Goal: Task Accomplishment & Management: Use online tool/utility

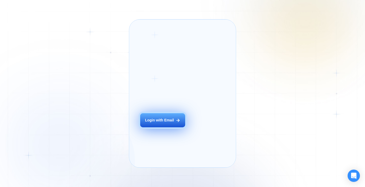
click at [165, 123] on div "Login with Email" at bounding box center [159, 120] width 29 height 5
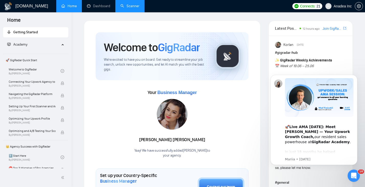
click at [134, 4] on link "Scanner" at bounding box center [129, 6] width 19 height 4
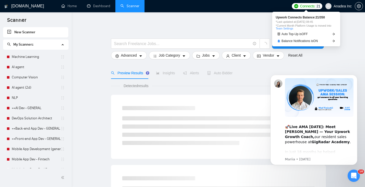
click at [307, 6] on span "Connects:" at bounding box center [307, 6] width 15 height 6
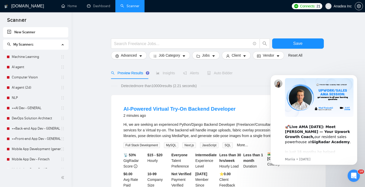
click at [308, 5] on span "Connects:" at bounding box center [307, 6] width 15 height 6
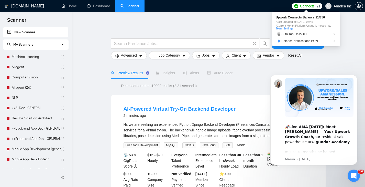
click at [308, 5] on span "Connects:" at bounding box center [307, 6] width 15 height 6
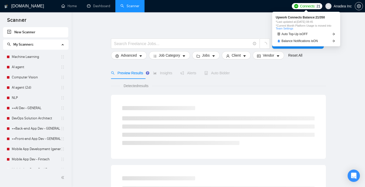
click at [315, 6] on span "Connects: 21" at bounding box center [310, 6] width 20 height 6
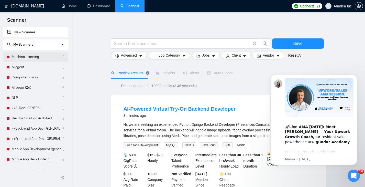
click at [39, 56] on link "Machine Learning" at bounding box center [36, 57] width 49 height 10
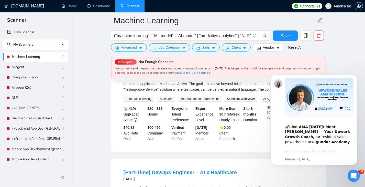
scroll to position [201, 0]
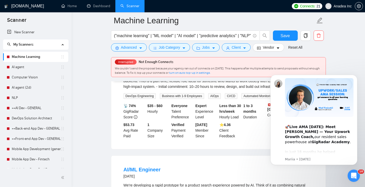
click html "🚀 Live AMA Tomorrow: Meet Vlad Timinskii — Your Upwork Growth Coach, our reside…"
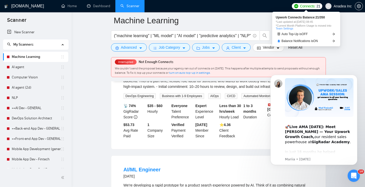
click at [306, 8] on span "Connects:" at bounding box center [307, 6] width 15 height 6
click at [304, 6] on span "Connects:" at bounding box center [307, 6] width 15 height 6
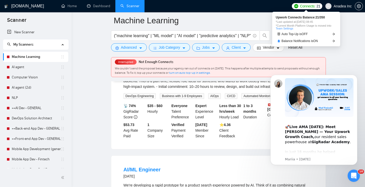
click at [298, 22] on span "*Last updated at: 14 Aug 2025 08:45" at bounding box center [305, 21] width 61 height 3
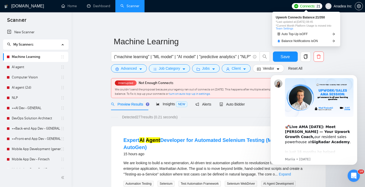
click at [303, 4] on span "Connects:" at bounding box center [307, 6] width 15 height 6
click at [302, 20] on span "*Last updated at: 14 Aug 2025 08:45" at bounding box center [305, 21] width 61 height 3
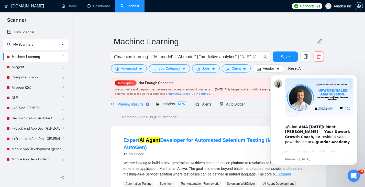
click at [309, 3] on div "Connects: 21 Anadea Inc" at bounding box center [327, 6] width 71 height 12
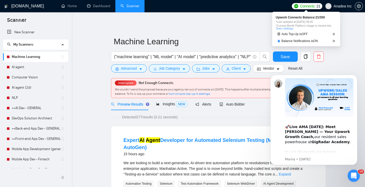
click at [308, 5] on span "Connects:" at bounding box center [307, 6] width 15 height 6
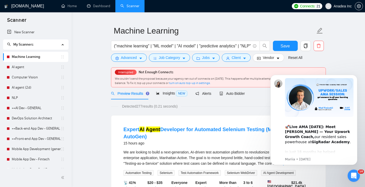
scroll to position [13, 0]
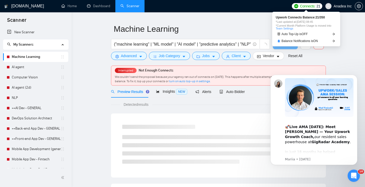
click at [306, 8] on span "Connects:" at bounding box center [307, 6] width 15 height 6
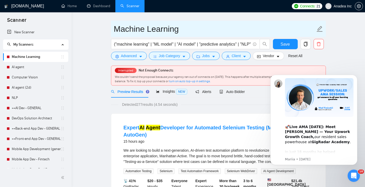
click at [205, 24] on input "Machine Learning" at bounding box center [214, 28] width 201 height 13
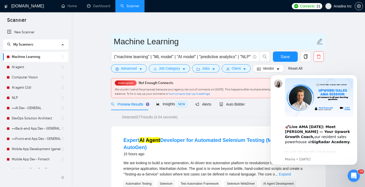
scroll to position [19, 0]
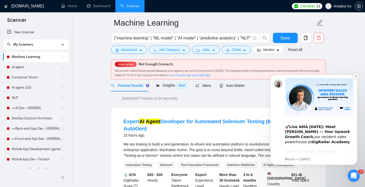
click at [355, 77] on icon "Dismiss notification" at bounding box center [355, 76] width 3 height 3
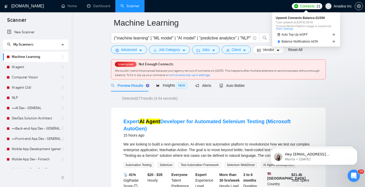
click at [308, 5] on span "Connects:" at bounding box center [307, 6] width 15 height 6
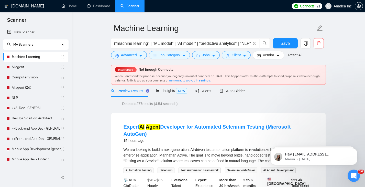
scroll to position [13, 0]
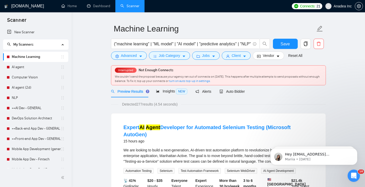
click at [153, 77] on span "We couldn’t send the proposal because your agency ran out of connects on April …" at bounding box center [217, 79] width 205 height 8
click at [131, 71] on span "Interrupted" at bounding box center [126, 70] width 18 height 4
click at [200, 80] on link "turn on auto top-up in settings." at bounding box center [190, 81] width 42 height 4
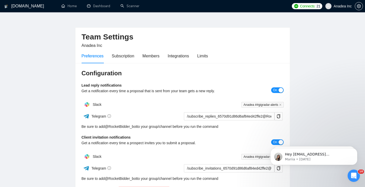
scroll to position [143, 0]
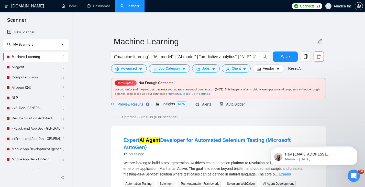
click at [355, 174] on icon "Open Intercom Messenger" at bounding box center [353, 175] width 8 height 8
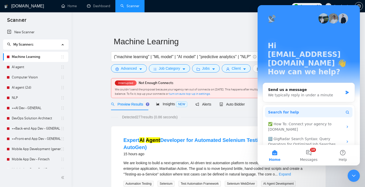
scroll to position [11, 0]
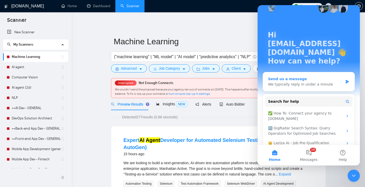
click at [307, 76] on div "Send us a message" at bounding box center [305, 78] width 75 height 5
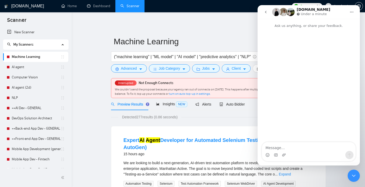
scroll to position [0, 0]
click at [283, 150] on textarea "Message…" at bounding box center [309, 146] width 94 height 9
type textarea "Р"
type textarea "Hi"
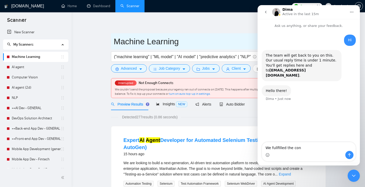
type textarea "We fullfilled the con"
click at [224, 45] on input "Machine Learning" at bounding box center [214, 41] width 201 height 13
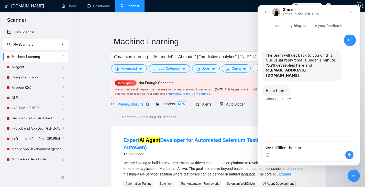
click at [265, 11] on icon "go back" at bounding box center [265, 12] width 4 height 4
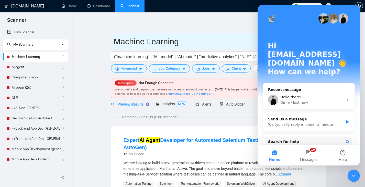
click at [235, 42] on input "Machine Learning" at bounding box center [214, 41] width 201 height 13
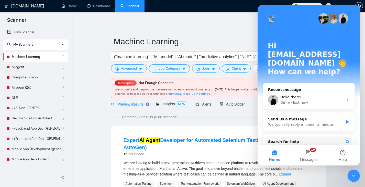
click at [356, 130] on div "Hi ity@anadeainc.com 👋 How can we help? Recent message Hello there! Dima • Just…" at bounding box center [308, 103] width 102 height 197
click at [352, 174] on icon "Close Intercom Messenger" at bounding box center [353, 175] width 6 height 6
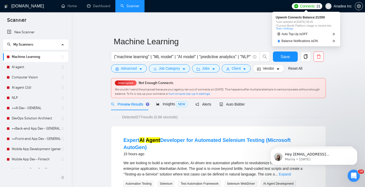
click at [306, 3] on span "Connects:" at bounding box center [307, 6] width 15 height 6
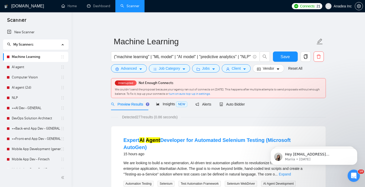
click at [356, 176] on icon "Open Intercom Messenger" at bounding box center [353, 175] width 8 height 8
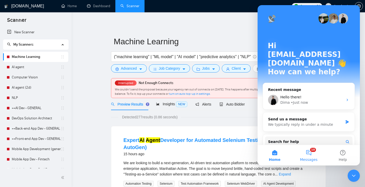
click at [306, 157] on span "Messages" at bounding box center [309, 159] width 18 height 4
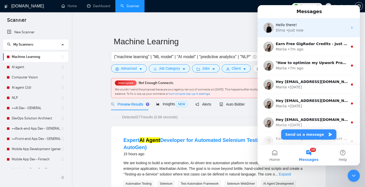
click at [311, 24] on div "Hello there!" at bounding box center [311, 24] width 72 height 5
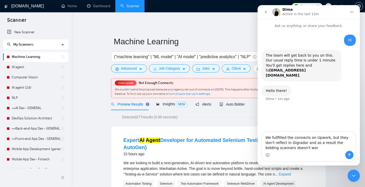
type textarea "We fullfilled the connects on Upwork, but they don't reflect in Gigradar and as…"
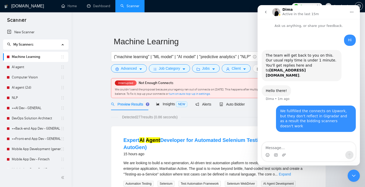
click at [36, 57] on link "Machine Learning" at bounding box center [36, 57] width 49 height 10
click at [266, 11] on icon "go back" at bounding box center [265, 12] width 4 height 4
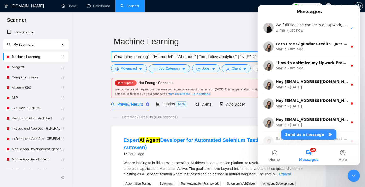
click at [237, 51] on span "("machine learning" | "ML model" | "AI model" | "predictive analytics" | "NLP" …" at bounding box center [185, 56] width 148 height 10
click at [317, 11] on h1 "Messages" at bounding box center [309, 11] width 28 height 9
click at [301, 11] on h1 "Messages" at bounding box center [309, 11] width 28 height 9
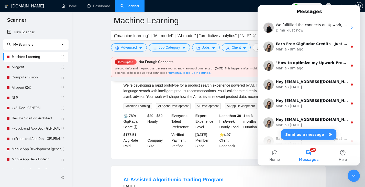
scroll to position [302, 0]
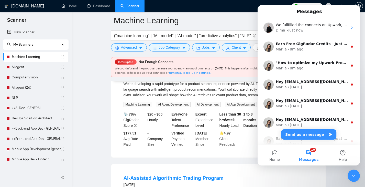
click at [354, 177] on icon "Close Intercom Messenger" at bounding box center [353, 175] width 6 height 6
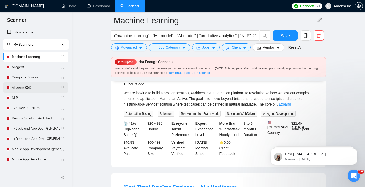
scroll to position [0, 0]
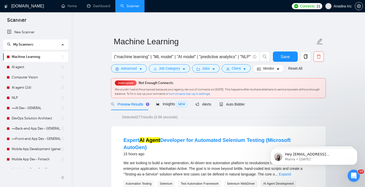
click at [37, 43] on span "My Scanners" at bounding box center [33, 44] width 53 height 10
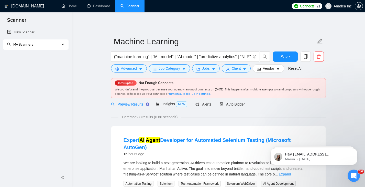
click at [51, 44] on span "My Scanners" at bounding box center [33, 44] width 53 height 10
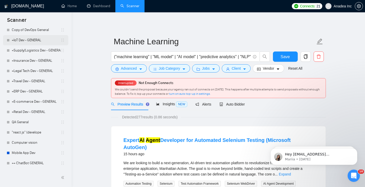
scroll to position [15, 0]
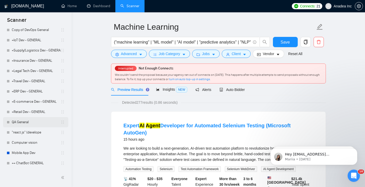
click at [30, 121] on link "QA General" at bounding box center [36, 122] width 49 height 10
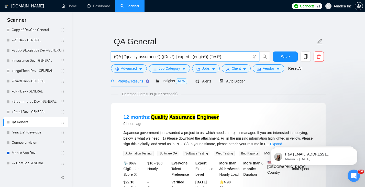
drag, startPoint x: 237, startPoint y: 54, endPoint x: 113, endPoint y: 53, distance: 123.9
click at [113, 53] on span "(QA | "quality assurance") ((Dev*) | expert | (engin*)) (Test*)" at bounding box center [185, 56] width 148 height 10
paste input ""quality assurance" OR "QA engineer" OR "QA tester" OR "QA analyst" OR "softwar…"
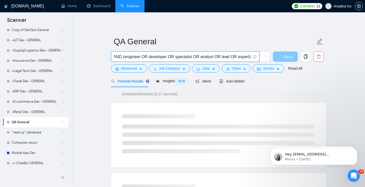
type input "("quality assurance" OR "QA engineer" OR "QA tester" OR "QA analyst" OR "softwa…"
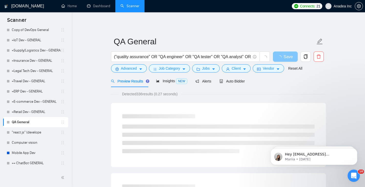
click at [286, 55] on span "Save" at bounding box center [287, 56] width 9 height 6
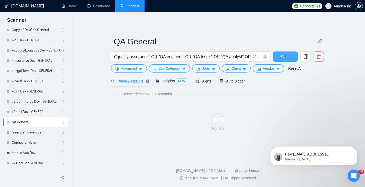
click at [285, 55] on span "Save" at bounding box center [284, 56] width 9 height 6
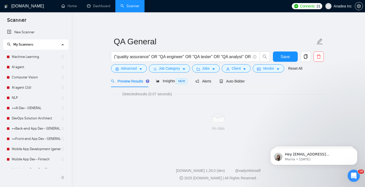
click at [152, 106] on div "No data" at bounding box center [218, 122] width 215 height 42
click at [183, 56] on input "("quality assurance" OR "QA engineer" OR "QA tester" OR "QA analyst" OR "softwa…" at bounding box center [182, 56] width 136 height 6
click at [239, 66] on span "Client" at bounding box center [235, 68] width 9 height 6
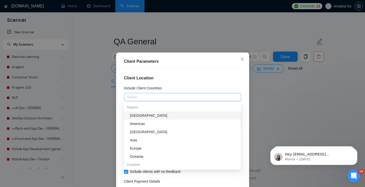
click at [218, 97] on div at bounding box center [179, 97] width 109 height 6
type input "Uni"
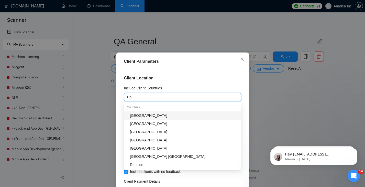
click at [154, 117] on div "[GEOGRAPHIC_DATA]" at bounding box center [184, 115] width 108 height 6
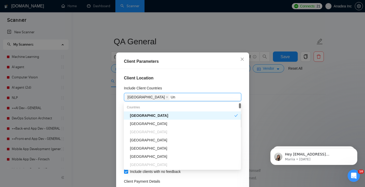
type input "Uni"
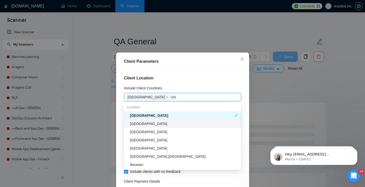
click at [152, 122] on div "[GEOGRAPHIC_DATA]" at bounding box center [184, 124] width 108 height 6
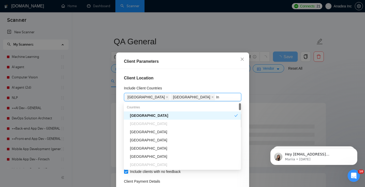
type input "I"
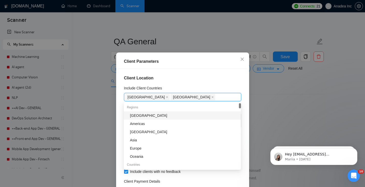
type input "G"
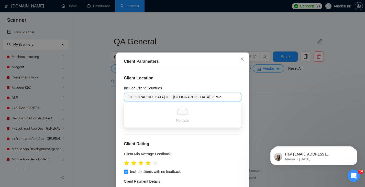
type input "W"
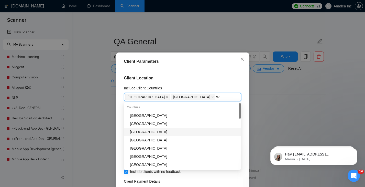
click at [144, 132] on div "[GEOGRAPHIC_DATA]" at bounding box center [184, 132] width 108 height 6
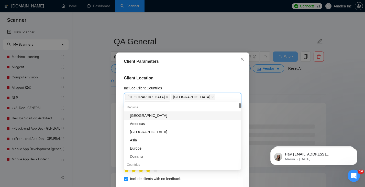
type input "Nor"
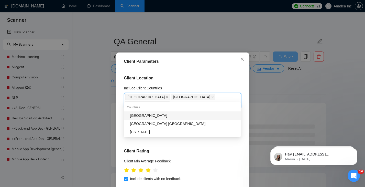
click at [144, 118] on div "[GEOGRAPHIC_DATA]" at bounding box center [184, 115] width 108 height 6
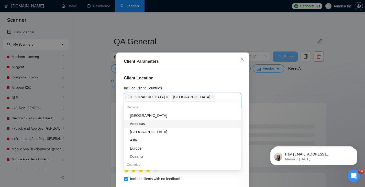
click at [155, 123] on div "Americas" at bounding box center [184, 124] width 108 height 6
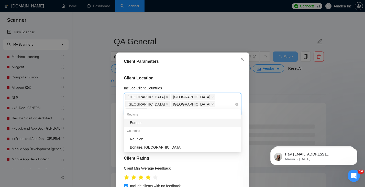
type input "Eur"
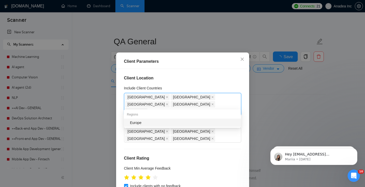
click at [157, 123] on div "Europe" at bounding box center [184, 123] width 108 height 6
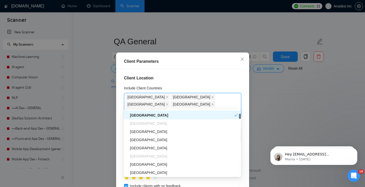
scroll to position [73, 0]
click at [148, 139] on div "[GEOGRAPHIC_DATA]" at bounding box center [184, 139] width 108 height 6
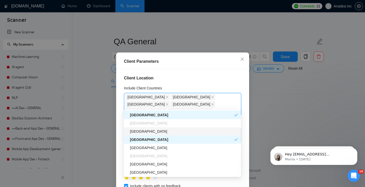
click at [148, 131] on div "[GEOGRAPHIC_DATA]" at bounding box center [184, 131] width 108 height 6
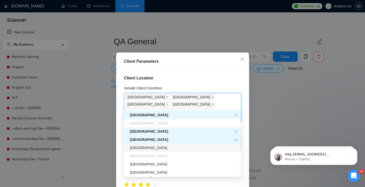
click at [147, 147] on div "[GEOGRAPHIC_DATA]" at bounding box center [184, 148] width 108 height 6
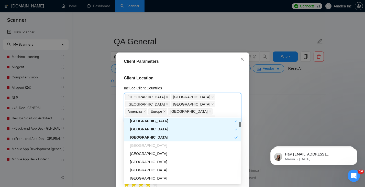
scroll to position [93, 0]
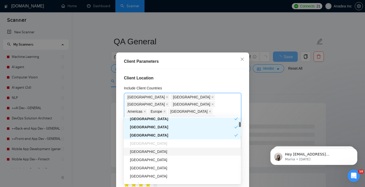
click at [150, 151] on div "[GEOGRAPHIC_DATA]" at bounding box center [184, 151] width 108 height 6
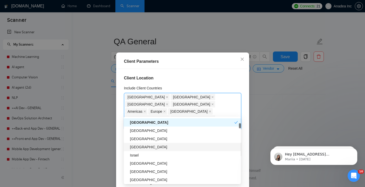
scroll to position [122, 0]
click at [157, 139] on div "[GEOGRAPHIC_DATA]" at bounding box center [184, 139] width 108 height 6
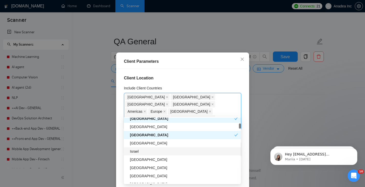
scroll to position [127, 0]
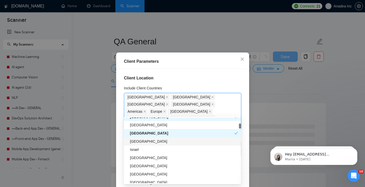
click at [156, 142] on div "[GEOGRAPHIC_DATA]" at bounding box center [184, 141] width 108 height 6
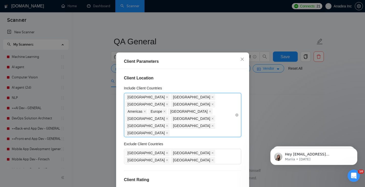
click at [159, 120] on div "United States United Kingdom Sweden Norway Americas Europe Australia Canada Ger…" at bounding box center [179, 114] width 109 height 43
click at [159, 119] on div "United States United Kingdom Sweden Norway Americas Europe Australia Canada Ger…" at bounding box center [179, 114] width 109 height 43
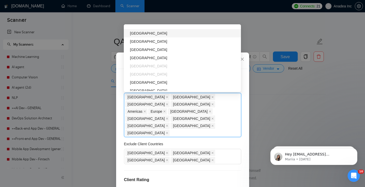
scroll to position [177, 0]
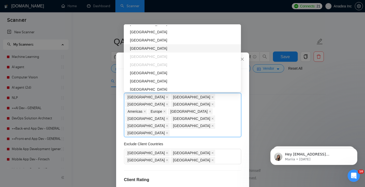
click at [160, 47] on div "[GEOGRAPHIC_DATA]" at bounding box center [184, 48] width 108 height 6
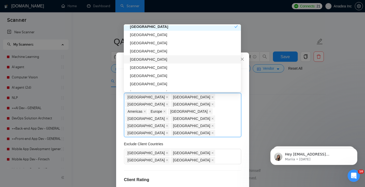
scroll to position [268, 0]
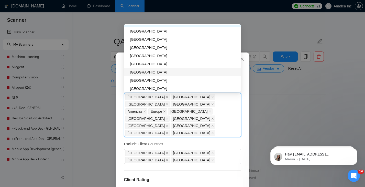
click at [151, 72] on div "[GEOGRAPHIC_DATA]" at bounding box center [184, 72] width 108 height 6
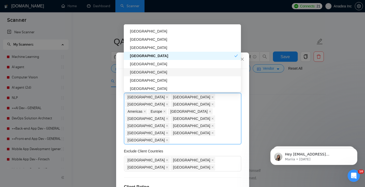
click at [151, 74] on div "[GEOGRAPHIC_DATA]" at bounding box center [184, 72] width 108 height 6
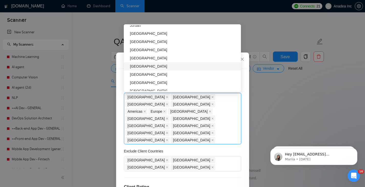
scroll to position [495, 0]
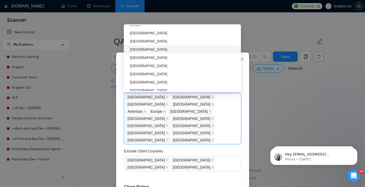
click at [146, 49] on div "[GEOGRAPHIC_DATA]" at bounding box center [184, 49] width 108 height 6
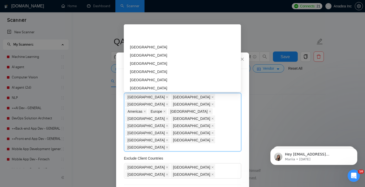
scroll to position [707, 0]
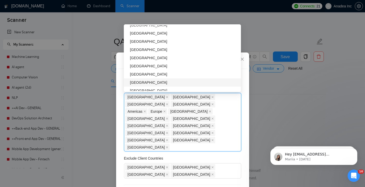
click at [167, 133] on div "Client Location Include Client Countries United States United Kingdom Sweden No…" at bounding box center [182, 134] width 129 height 131
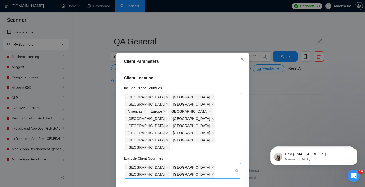
click at [205, 163] on div "India Pakistan Russia China" at bounding box center [182, 170] width 117 height 15
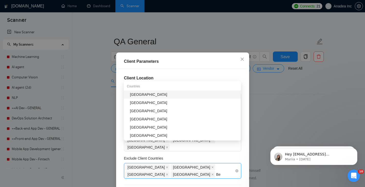
type input "Bel"
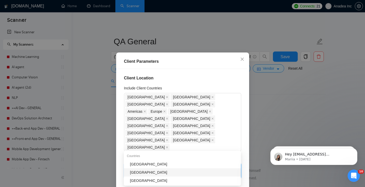
click at [173, 172] on div "[GEOGRAPHIC_DATA]" at bounding box center [184, 172] width 108 height 6
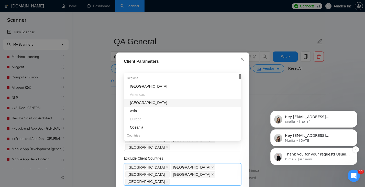
click at [311, 157] on p "Dima • Just now" at bounding box center [318, 159] width 66 height 5
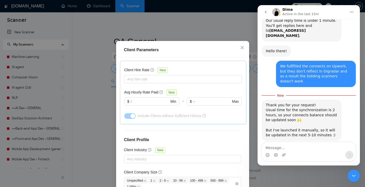
scroll to position [35, 0]
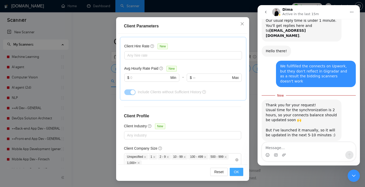
click at [235, 171] on span "OK" at bounding box center [236, 172] width 5 height 6
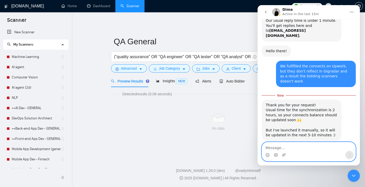
click at [281, 146] on textarea "Message…" at bounding box center [309, 146] width 94 height 9
type textarea "Thank you!"
click at [348, 152] on button "Send a message…" at bounding box center [349, 154] width 8 height 8
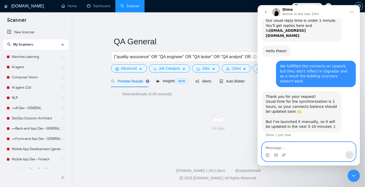
scroll to position [46, 0]
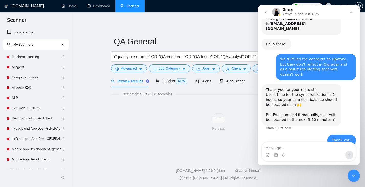
click at [276, 11] on img "Intercom messenger" at bounding box center [276, 12] width 8 height 8
click at [141, 99] on div "Detected results (0.08 seconds) No data" at bounding box center [218, 117] width 215 height 52
click at [248, 19] on div "GigRadar.io Home Dashboard Scanner Connects: 21 Anadea Inc QA General ("quality…" at bounding box center [218, 93] width 293 height 187
click at [264, 11] on icon "go back" at bounding box center [265, 12] width 4 height 4
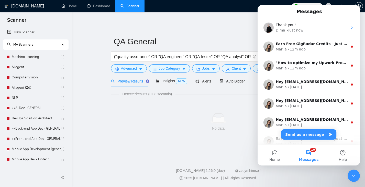
scroll to position [0, 0]
click at [355, 175] on icon "Close Intercom Messenger" at bounding box center [353, 175] width 6 height 6
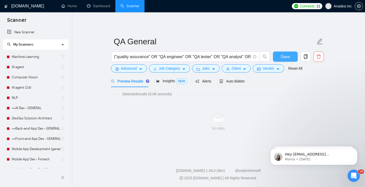
click at [284, 57] on span "Save" at bounding box center [284, 56] width 9 height 6
click at [288, 54] on span "Save" at bounding box center [284, 56] width 9 height 6
click at [289, 52] on button "Save" at bounding box center [285, 56] width 25 height 10
click at [286, 57] on span "Save" at bounding box center [284, 56] width 9 height 6
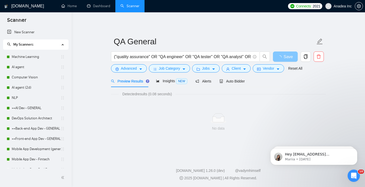
click at [286, 57] on span "Save" at bounding box center [287, 56] width 9 height 6
click at [134, 78] on div "Preview Results" at bounding box center [129, 81] width 37 height 12
click at [134, 80] on span "Preview Results" at bounding box center [129, 81] width 37 height 4
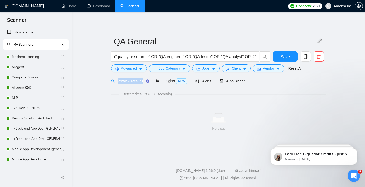
click at [134, 80] on span "Preview Results" at bounding box center [129, 81] width 37 height 4
click at [164, 81] on span "Insights NEW" at bounding box center [171, 81] width 31 height 4
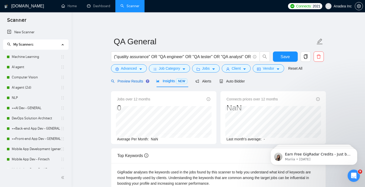
click at [137, 82] on span "Preview Results" at bounding box center [129, 81] width 37 height 4
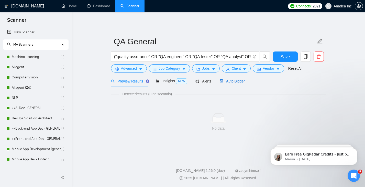
click at [237, 82] on span "Auto Bidder" at bounding box center [231, 81] width 25 height 4
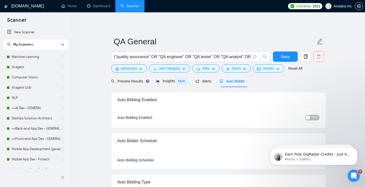
click at [316, 116] on span "OFF" at bounding box center [314, 117] width 6 height 6
click at [314, 115] on span "OFF" at bounding box center [314, 117] width 6 height 6
click at [131, 79] on span "Preview Results" at bounding box center [129, 81] width 37 height 4
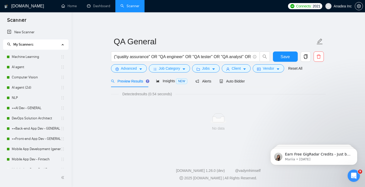
click at [131, 79] on span "Preview Results" at bounding box center [129, 81] width 37 height 4
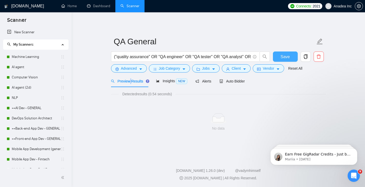
click at [284, 54] on span "Save" at bounding box center [284, 56] width 9 height 6
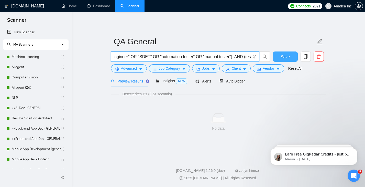
scroll to position [0, 481]
drag, startPoint x: 114, startPoint y: 57, endPoint x: 281, endPoint y: 58, distance: 167.3
click at [281, 58] on div "("quality assurance" OR "QA engineer" OR "QA tester" OR "QA analyst" OR "softwa…" at bounding box center [217, 57] width 215 height 13
drag, startPoint x: 113, startPoint y: 57, endPoint x: 199, endPoint y: 59, distance: 85.1
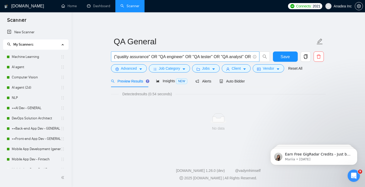
click at [199, 59] on span "("quality assurance" OR "QA engineer" OR "QA tester" OR "QA analyst" OR "softwa…" at bounding box center [185, 56] width 148 height 10
drag, startPoint x: 114, startPoint y: 57, endPoint x: 270, endPoint y: 61, distance: 155.4
click at [279, 63] on div "("quality assurance" OR "QA engineer" OR "QA tester" OR "QA analyst" OR "softwa…" at bounding box center [217, 57] width 215 height 13
paste input "(QA | "quality assurance") ((Dev*) | expert | (engin*)) (Test*"
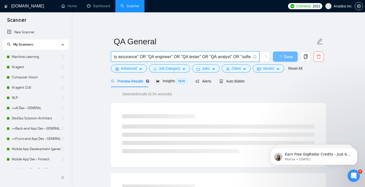
scroll to position [0, 0]
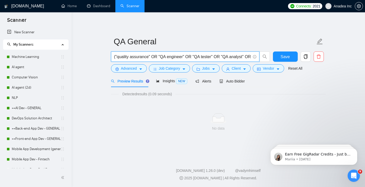
drag, startPoint x: 249, startPoint y: 57, endPoint x: 107, endPoint y: 55, distance: 141.3
click at [108, 56] on main "QA General ("quality assurance" OR "QA engineer" OR "QA tester" OR "QA analyst"…" at bounding box center [218, 83] width 277 height 127
paste input "text"
type input "(QA | "quality assurance") ((Dev*) | expert | (engin*)) (Test*)"
click at [286, 60] on button "Save" at bounding box center [285, 56] width 25 height 10
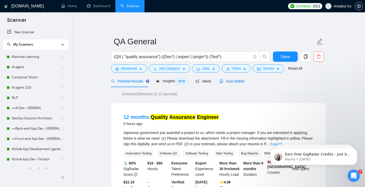
click at [236, 80] on span "Auto Bidder" at bounding box center [231, 81] width 25 height 4
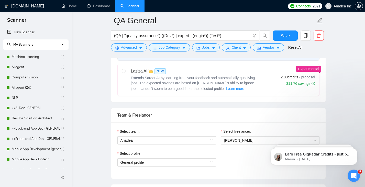
scroll to position [252, 0]
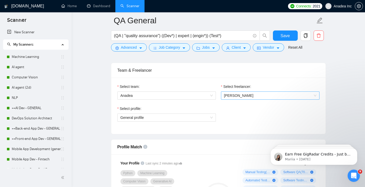
click at [258, 96] on span "[PERSON_NAME]" at bounding box center [270, 95] width 92 height 8
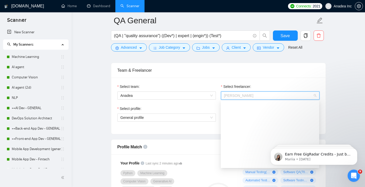
scroll to position [153, 0]
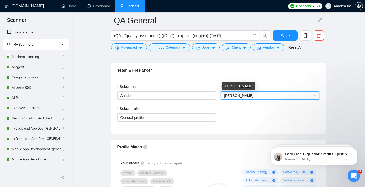
click at [255, 96] on span "[PERSON_NAME]" at bounding box center [270, 95] width 92 height 8
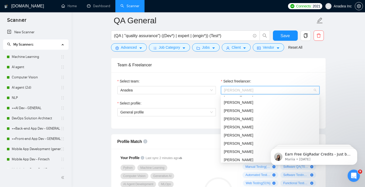
scroll to position [136, 0]
click at [261, 126] on div "Oleksii Lavrukhin" at bounding box center [270, 128] width 92 height 6
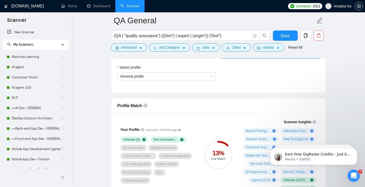
scroll to position [296, 0]
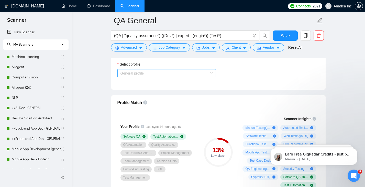
click at [181, 75] on span "General profile" at bounding box center [166, 73] width 92 height 8
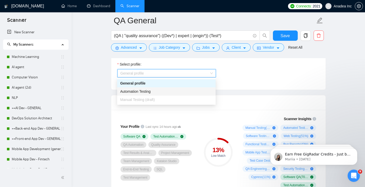
click at [165, 92] on div "Automation Testing" at bounding box center [166, 91] width 92 height 6
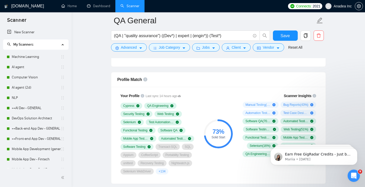
scroll to position [330, 0]
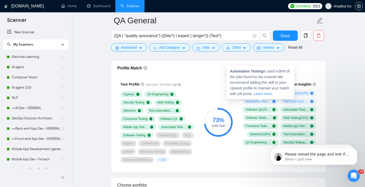
click at [273, 101] on icon "plus-circle" at bounding box center [273, 101] width 3 height 3
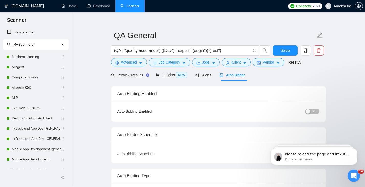
scroll to position [6, 0]
click at [313, 110] on span "OFF" at bounding box center [314, 112] width 6 height 6
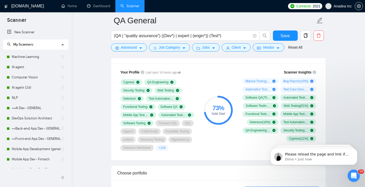
scroll to position [340, 0]
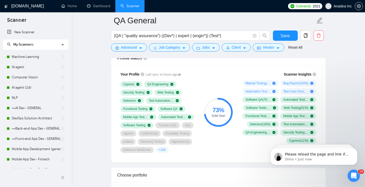
click at [162, 152] on span "+ 134" at bounding box center [161, 149] width 7 height 4
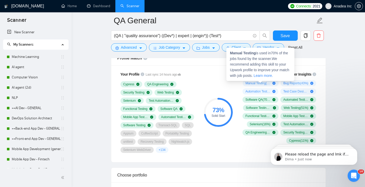
click at [273, 84] on icon "plus-circle" at bounding box center [273, 82] width 3 height 3
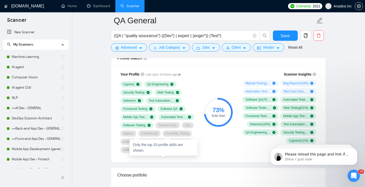
click at [163, 152] on span "+ 134" at bounding box center [161, 149] width 7 height 4
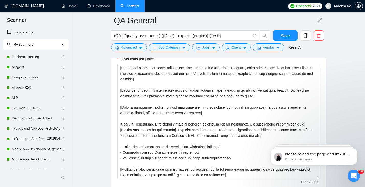
scroll to position [572, 0]
click at [286, 33] on span "Save" at bounding box center [284, 35] width 9 height 6
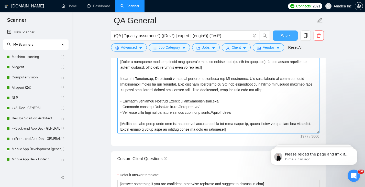
scroll to position [600, 0]
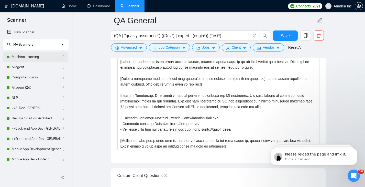
click at [34, 56] on link "Machine Learning" at bounding box center [36, 57] width 49 height 10
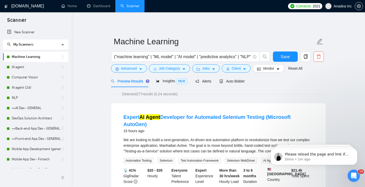
scroll to position [17, 0]
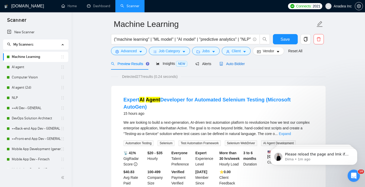
click at [233, 64] on span "Auto Bidder" at bounding box center [231, 64] width 25 height 4
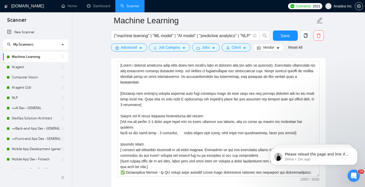
scroll to position [577, 0]
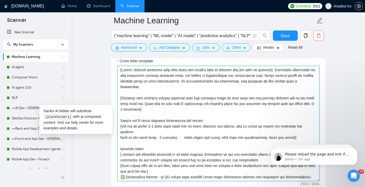
drag, startPoint x: 119, startPoint y: 70, endPoint x: 162, endPoint y: 138, distance: 80.5
click at [162, 138] on textarea "Cover letter template:" at bounding box center [218, 123] width 202 height 115
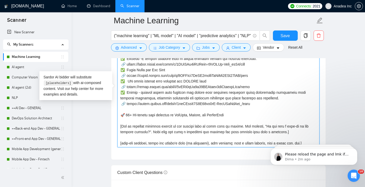
scroll to position [108, 0]
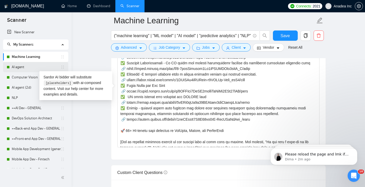
click at [24, 65] on link "AI agent" at bounding box center [36, 67] width 49 height 10
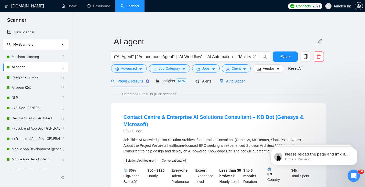
click at [234, 79] on span "Auto Bidder" at bounding box center [231, 81] width 25 height 4
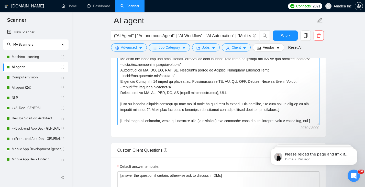
scroll to position [646, 0]
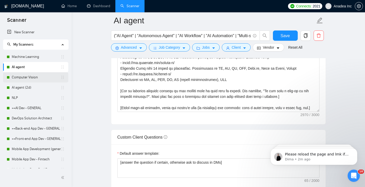
click at [27, 78] on link "Computer Vision" at bounding box center [36, 77] width 49 height 10
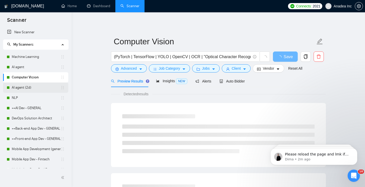
click at [33, 87] on link "AI agent (2d)" at bounding box center [36, 87] width 49 height 10
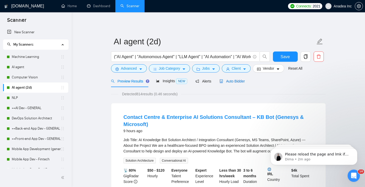
click at [237, 81] on span "Auto Bidder" at bounding box center [231, 81] width 25 height 4
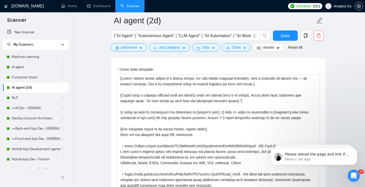
scroll to position [602, 0]
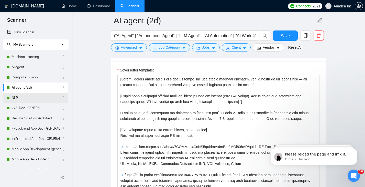
click at [31, 96] on link "NLP" at bounding box center [36, 97] width 49 height 10
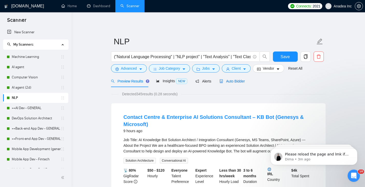
click at [237, 81] on span "Auto Bidder" at bounding box center [231, 81] width 25 height 4
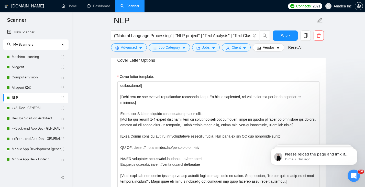
scroll to position [596, 0]
click at [33, 107] on link "++AI Dev - GENERAL" at bounding box center [36, 108] width 49 height 10
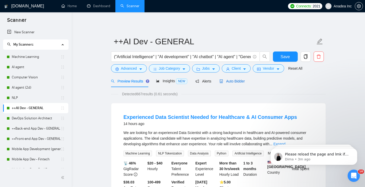
click at [239, 80] on span "Auto Bidder" at bounding box center [231, 81] width 25 height 4
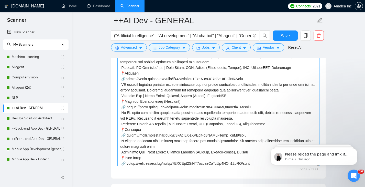
scroll to position [60, 0]
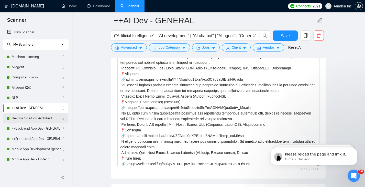
click at [41, 121] on link "DevOps Solution Architect" at bounding box center [36, 118] width 49 height 10
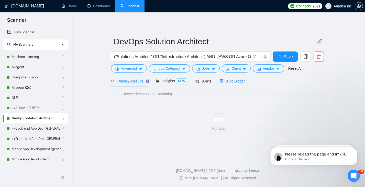
click at [235, 79] on span "Auto Bidder" at bounding box center [231, 81] width 25 height 4
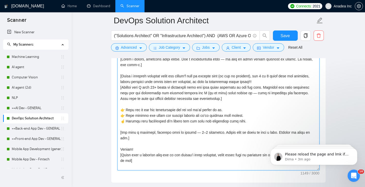
scroll to position [606, 0]
drag, startPoint x: 119, startPoint y: 92, endPoint x: 173, endPoint y: 148, distance: 78.2
click at [173, 148] on textarea "Cover letter template:" at bounding box center [218, 112] width 202 height 115
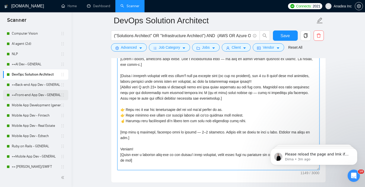
scroll to position [0, 0]
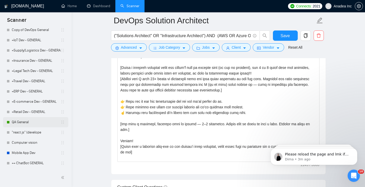
click at [29, 120] on link "QA General" at bounding box center [36, 122] width 49 height 10
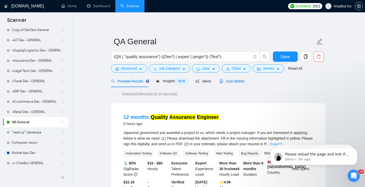
click at [234, 81] on span "Auto Bidder" at bounding box center [231, 81] width 25 height 4
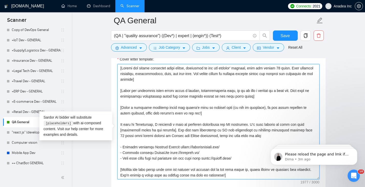
scroll to position [56, 0]
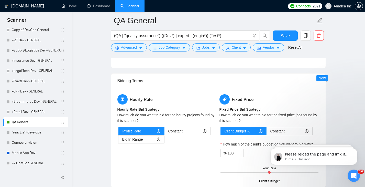
drag, startPoint x: 120, startPoint y: 88, endPoint x: 197, endPoint y: 73, distance: 77.7
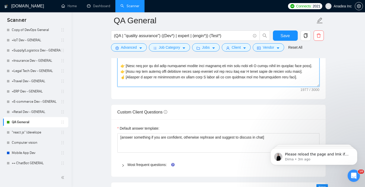
scroll to position [27, 0]
paste textarea "Write a casual, friendly cover letter. Use a conversational tone — no need to s…"
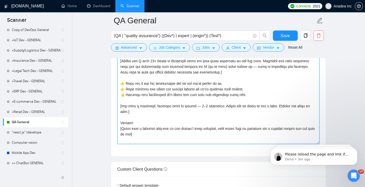
scroll to position [606, 0]
drag, startPoint x: 144, startPoint y: 143, endPoint x: 113, endPoint y: 136, distance: 31.4
click at [113, 136] on div "Cover letter template:" at bounding box center [218, 85] width 214 height 141
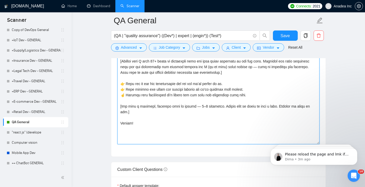
click at [119, 130] on textarea "Cover letter template:" at bounding box center [218, 86] width 202 height 115
click at [123, 131] on textarea "Cover letter template:" at bounding box center [218, 86] width 202 height 115
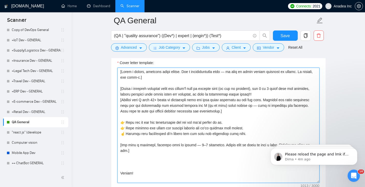
scroll to position [568, 0]
drag, startPoint x: 158, startPoint y: 107, endPoint x: 155, endPoint y: 107, distance: 3.7
click at [155, 107] on textarea "Cover letter template:" at bounding box center [218, 124] width 202 height 115
click at [128, 164] on textarea "Cover letter template:" at bounding box center [218, 124] width 202 height 115
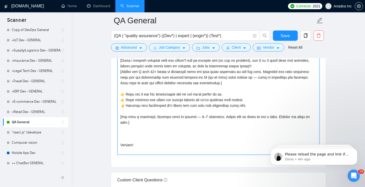
scroll to position [598, 0]
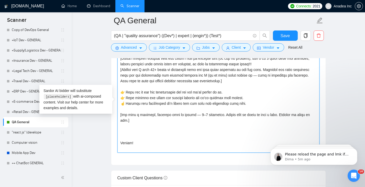
paste textarea "Are you free any time this week to discuss the project?"
click at [122, 144] on textarea "Cover letter template:" at bounding box center [218, 94] width 202 height 115
click at [135, 147] on textarea "Cover letter template:" at bounding box center [218, 94] width 202 height 115
drag, startPoint x: 135, startPoint y: 145, endPoint x: 115, endPoint y: 142, distance: 20.0
click at [115, 142] on div "Cover letter template:" at bounding box center [218, 94] width 214 height 141
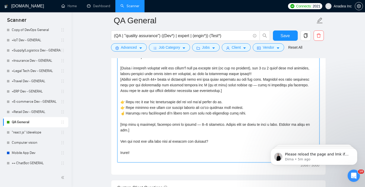
scroll to position [628, 0]
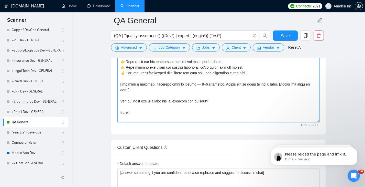
click at [161, 122] on textarea "Cover letter template:" at bounding box center [218, 64] width 202 height 115
type textarea "[Write a casual, friendly cover letter. Use a conversational tone — no need to …"
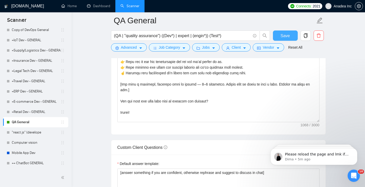
click at [288, 36] on span "Save" at bounding box center [284, 35] width 9 height 6
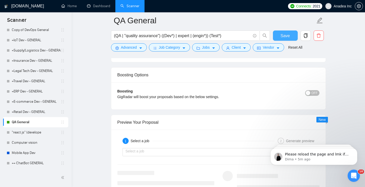
scroll to position [934, 0]
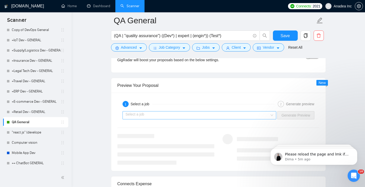
click at [200, 119] on input "search" at bounding box center [197, 115] width 144 height 8
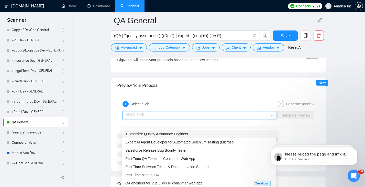
click at [176, 133] on span "12 months: Quality Assurance Engineer" at bounding box center [156, 134] width 63 height 4
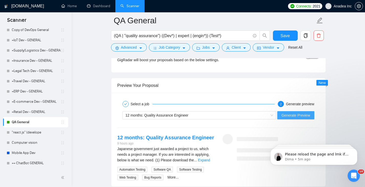
click at [297, 118] on span "Generate Preview" at bounding box center [295, 115] width 29 height 6
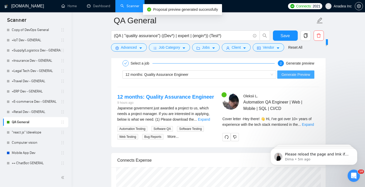
scroll to position [1010, 0]
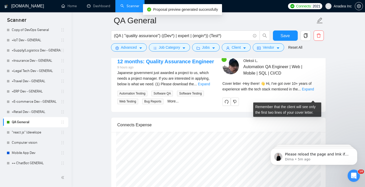
click at [311, 92] on div "Cover letter - Hey there! 👋 Hi, I've got over 10+ years of experience with the …" at bounding box center [270, 85] width 97 height 11
click at [312, 91] on link "Expand" at bounding box center [307, 89] width 12 height 4
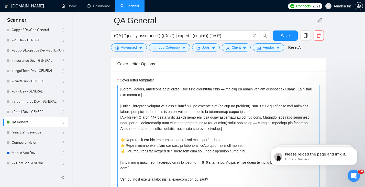
scroll to position [3, 0]
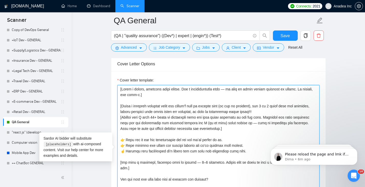
drag, startPoint x: 158, startPoint y: 121, endPoint x: 155, endPoint y: 121, distance: 3.6
click at [155, 121] on textarea "Cover letter template:" at bounding box center [218, 142] width 202 height 115
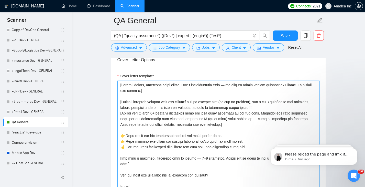
scroll to position [555, 0]
drag, startPoint x: 201, startPoint y: 120, endPoint x: 222, endPoint y: 121, distance: 20.7
click at [222, 121] on textarea "Cover letter template:" at bounding box center [218, 137] width 202 height 115
click at [220, 118] on textarea "Cover letter template:" at bounding box center [218, 137] width 202 height 115
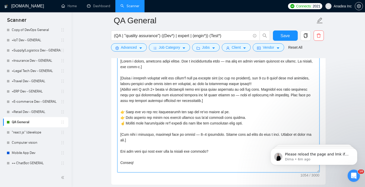
scroll to position [578, 0]
drag, startPoint x: 201, startPoint y: 113, endPoint x: 209, endPoint y: 114, distance: 8.7
click at [209, 114] on textarea "Cover letter template:" at bounding box center [218, 113] width 202 height 115
drag, startPoint x: 210, startPoint y: 118, endPoint x: 201, endPoint y: 119, distance: 8.9
click at [201, 119] on textarea "Cover letter template:" at bounding box center [218, 113] width 202 height 115
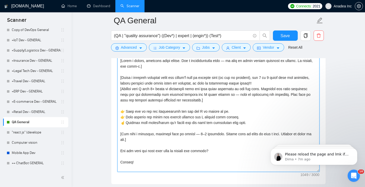
click at [170, 124] on textarea "Cover letter template:" at bounding box center [218, 113] width 202 height 115
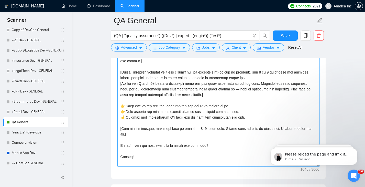
scroll to position [585, 0]
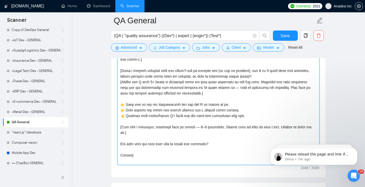
drag, startPoint x: 203, startPoint y: 119, endPoint x: 208, endPoint y: 119, distance: 5.6
click at [208, 119] on textarea "Cover letter template:" at bounding box center [218, 107] width 202 height 115
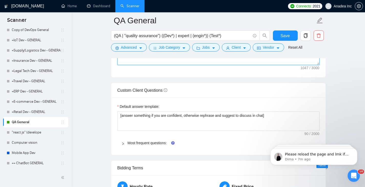
scroll to position [685, 0]
type textarea "[Write a casual, friendly cover letter. Use a conversational tone — no need to …"
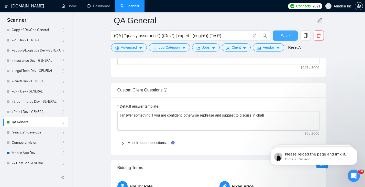
click at [285, 36] on span "Save" at bounding box center [284, 35] width 9 height 6
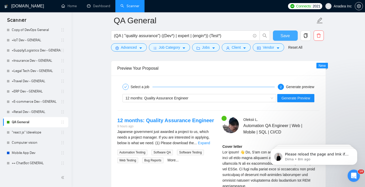
scroll to position [953, 0]
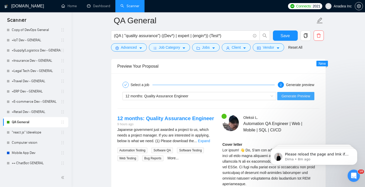
click at [291, 99] on span "Generate Preview" at bounding box center [295, 96] width 29 height 6
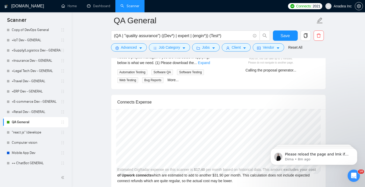
scroll to position [1033, 0]
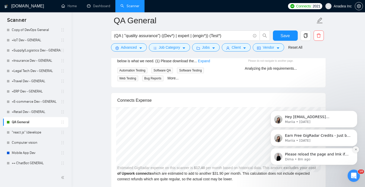
click at [354, 151] on button "Dismiss notification" at bounding box center [355, 149] width 7 height 7
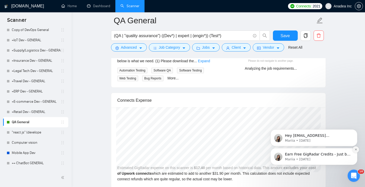
click at [357, 148] on icon "Dismiss notification" at bounding box center [355, 149] width 3 height 3
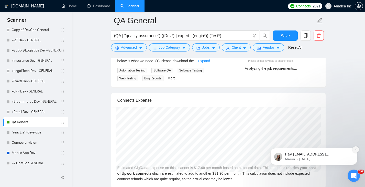
click at [356, 150] on icon "Dismiss notification" at bounding box center [355, 149] width 2 height 2
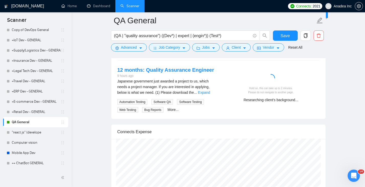
scroll to position [999, 0]
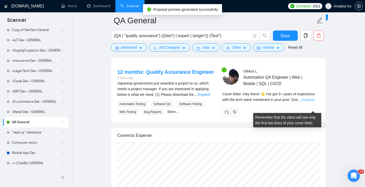
click at [313, 101] on link "Expand" at bounding box center [307, 99] width 12 height 4
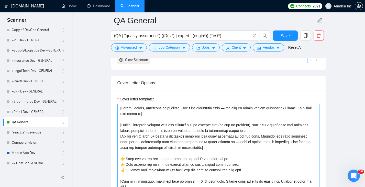
scroll to position [535, 0]
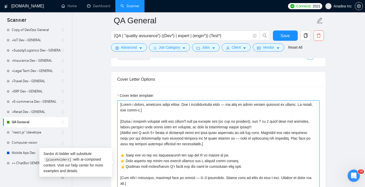
click at [154, 135] on textarea "Cover letter template:" at bounding box center [218, 157] width 202 height 115
type textarea "[Write a casual, friendly cover letter. Use a conversational tone — no need to …"
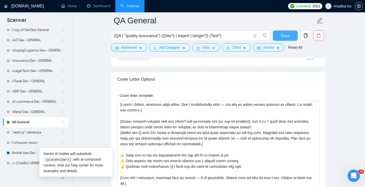
click at [285, 35] on span "Save" at bounding box center [284, 35] width 9 height 6
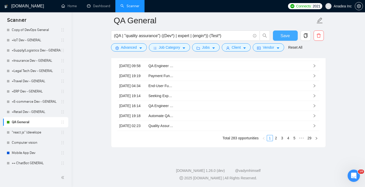
scroll to position [1513, 0]
click at [287, 31] on button "Save" at bounding box center [285, 35] width 25 height 10
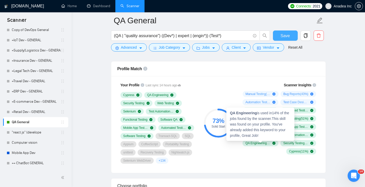
scroll to position [331, 0]
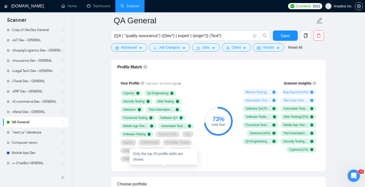
click at [164, 160] on span "+ 134" at bounding box center [161, 158] width 7 height 4
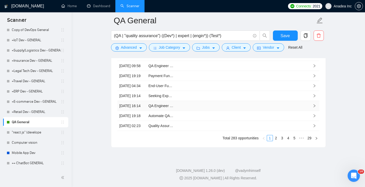
scroll to position [1513, 0]
click at [288, 36] on span "Save" at bounding box center [284, 35] width 9 height 6
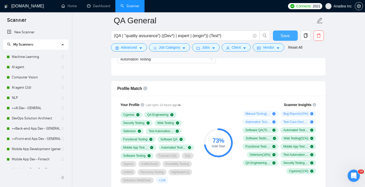
scroll to position [311, 0]
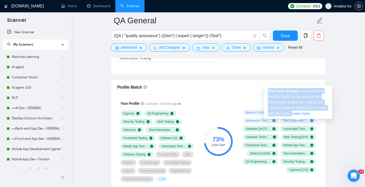
drag, startPoint x: 266, startPoint y: 91, endPoint x: 303, endPoint y: 112, distance: 42.5
click at [303, 112] on div "Test Case Design is used in 30 % of the jobs found by the scanner. We recommend…" at bounding box center [298, 101] width 68 height 33
copy span "Test Case Design is used in 30 % of the jobs found by the scanner. We recommend…"
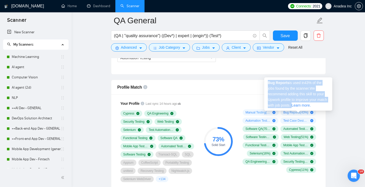
drag, startPoint x: 268, startPoint y: 82, endPoint x: 303, endPoint y: 104, distance: 41.6
click at [303, 104] on span "Bug Reports is used in 43 % of the jobs found by the scanner. We recommend addi…" at bounding box center [296, 93] width 59 height 27
copy span "Bug Reports is used in 43 % of the jobs found by the scanner. We recommend addi…"
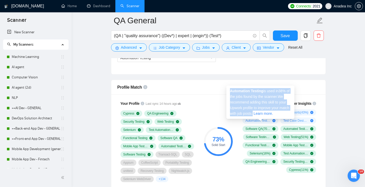
drag, startPoint x: 229, startPoint y: 92, endPoint x: 264, endPoint y: 114, distance: 41.5
click at [264, 114] on div "Automation Testing is used in 38 % of the jobs found by the scanner. We recomme…" at bounding box center [260, 101] width 68 height 33
copy span "Automation Testing is used in 38 % of the jobs found by the scanner. We recomme…"
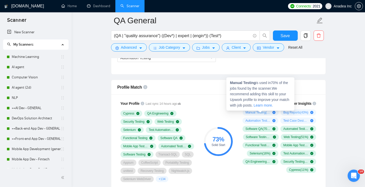
drag, startPoint x: 232, startPoint y: 82, endPoint x: 264, endPoint y: 104, distance: 39.3
click at [264, 104] on div "Manual Testing is used in 70 % of the jobs found by the scanner. We recommend a…" at bounding box center [260, 93] width 68 height 33
copy span "Manual Testing is used in 70 % of the jobs found by the scanner. We recommend a…"
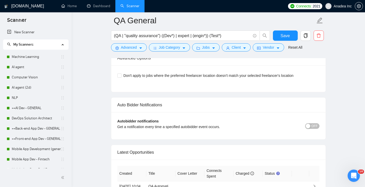
scroll to position [1325, 0]
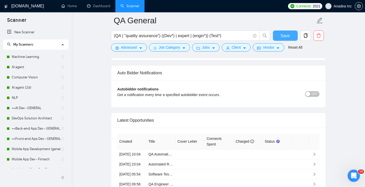
click at [286, 35] on span "Save" at bounding box center [284, 35] width 9 height 6
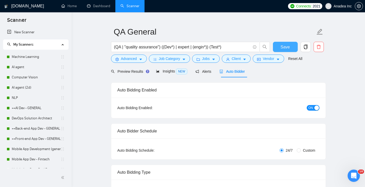
scroll to position [0, 0]
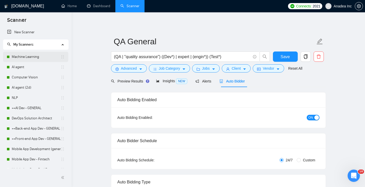
click at [30, 55] on link "Machine Learning" at bounding box center [36, 57] width 49 height 10
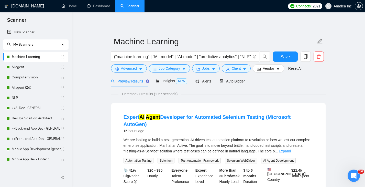
scroll to position [1, 0]
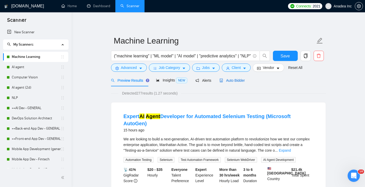
click at [238, 80] on span "Auto Bidder" at bounding box center [231, 80] width 25 height 4
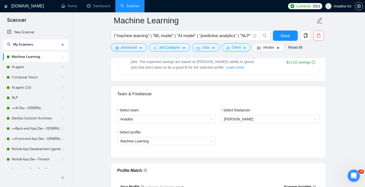
scroll to position [230, 0]
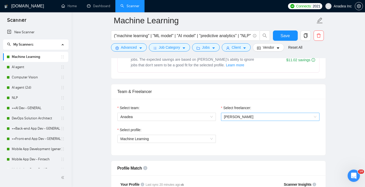
click at [254, 117] on span "[PERSON_NAME]" at bounding box center [270, 117] width 92 height 8
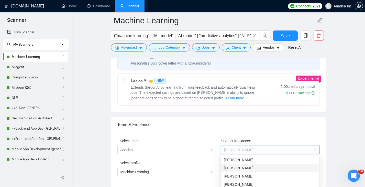
scroll to position [327, 0]
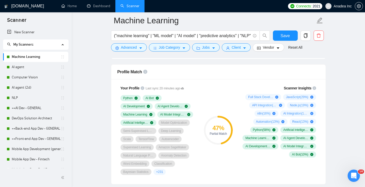
click at [207, 97] on div "47 % Partial Match" at bounding box center [218, 130] width 34 height 96
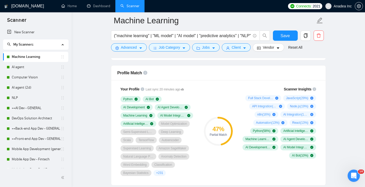
scroll to position [326, 0]
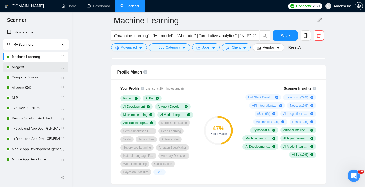
click at [28, 70] on link "AI agent" at bounding box center [36, 67] width 49 height 10
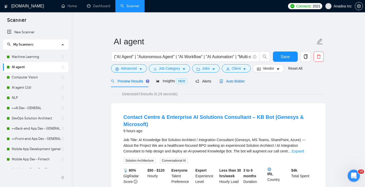
click at [240, 79] on span "Auto Bidder" at bounding box center [231, 81] width 25 height 4
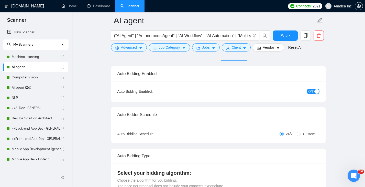
scroll to position [28, 0]
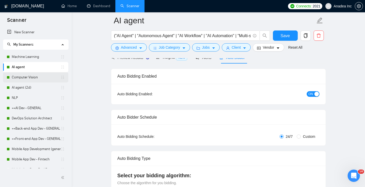
click at [37, 77] on link "Computer Vision" at bounding box center [36, 77] width 49 height 10
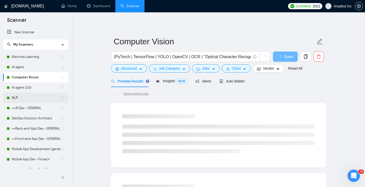
click at [29, 99] on link "NLP" at bounding box center [36, 97] width 49 height 10
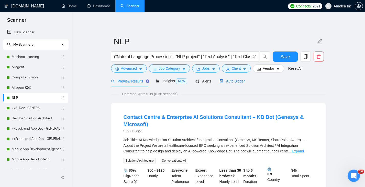
click at [237, 78] on div "Auto Bidder" at bounding box center [231, 81] width 25 height 6
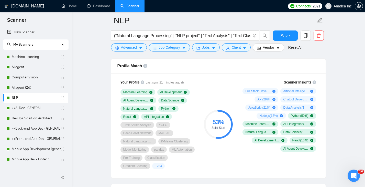
scroll to position [333, 0]
click at [24, 111] on link "++AI Dev - GENERAL" at bounding box center [36, 108] width 49 height 10
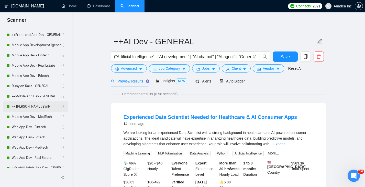
scroll to position [103, 0]
click at [28, 94] on link "++Mobile App Dev - GENERAL" at bounding box center [36, 96] width 49 height 10
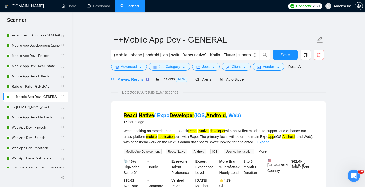
scroll to position [3, 0]
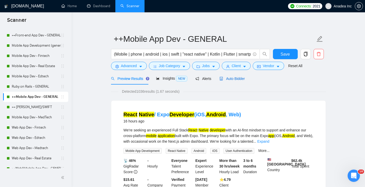
click at [236, 80] on span "Auto Bidder" at bounding box center [231, 78] width 25 height 4
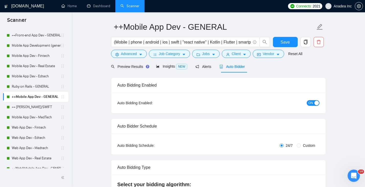
scroll to position [17, 0]
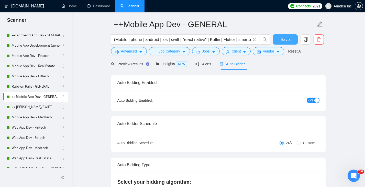
click at [286, 40] on span "Save" at bounding box center [284, 39] width 9 height 6
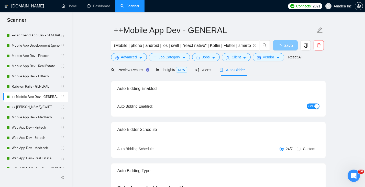
scroll to position [4, 0]
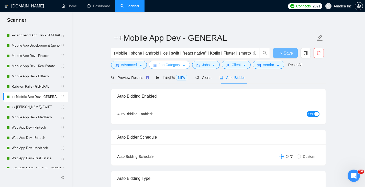
click at [172, 63] on span "Job Category" at bounding box center [169, 65] width 21 height 6
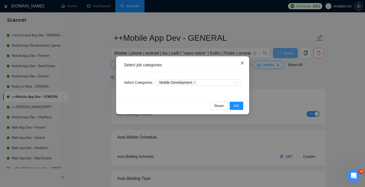
click at [240, 62] on icon "close" at bounding box center [242, 63] width 4 height 4
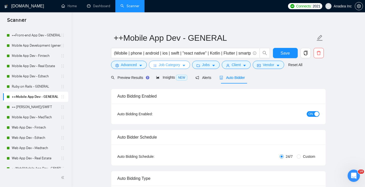
click at [180, 65] on span "Job Category" at bounding box center [169, 65] width 21 height 6
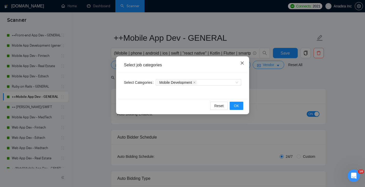
click at [241, 62] on icon "close" at bounding box center [242, 63] width 4 height 4
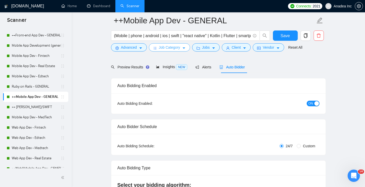
scroll to position [0, 0]
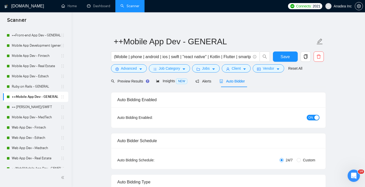
click at [237, 79] on span "Auto Bidder" at bounding box center [231, 81] width 25 height 4
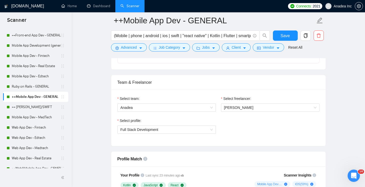
scroll to position [246, 0]
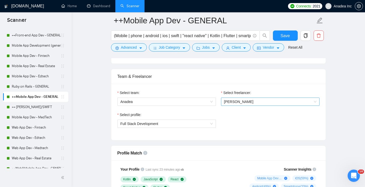
click at [251, 98] on span "[PERSON_NAME]" at bounding box center [270, 102] width 92 height 8
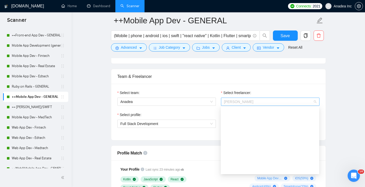
scroll to position [153, 0]
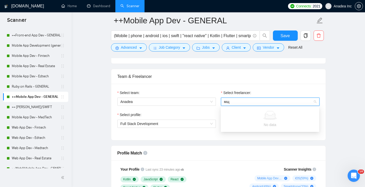
type input "м"
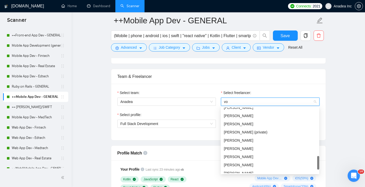
scroll to position [0, 0]
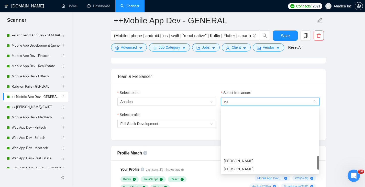
type input "vor"
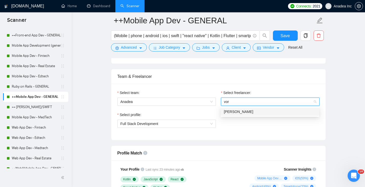
click at [258, 110] on div "[PERSON_NAME]" at bounding box center [270, 112] width 92 height 6
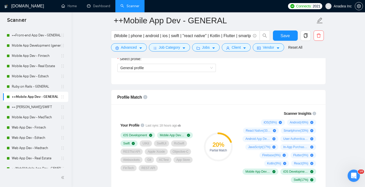
scroll to position [285, 0]
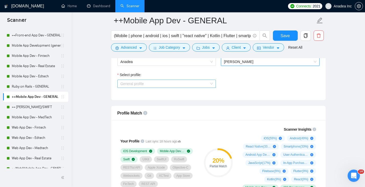
click at [197, 83] on span "General profile" at bounding box center [166, 84] width 92 height 8
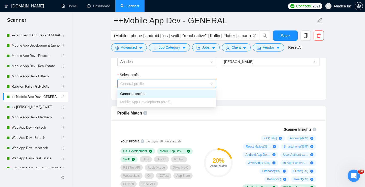
click at [170, 102] on span "Mobile App Development (draft)" at bounding box center [145, 102] width 50 height 4
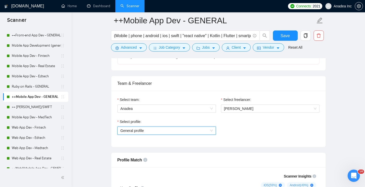
scroll to position [252, 0]
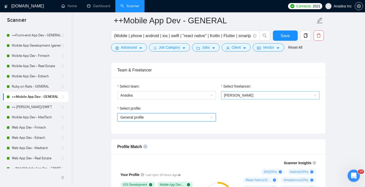
click at [261, 97] on span "[PERSON_NAME]" at bounding box center [270, 95] width 92 height 8
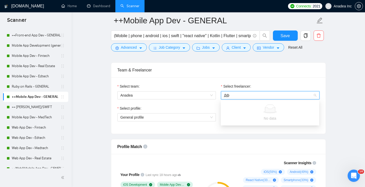
type input "Д"
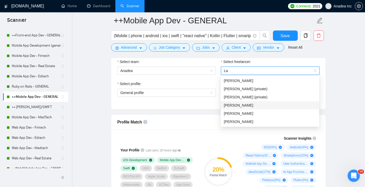
scroll to position [276, 0]
type input "L"
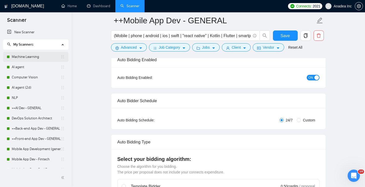
scroll to position [10, 0]
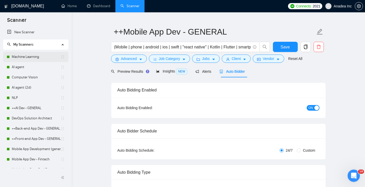
click at [32, 55] on link "Machine Learning" at bounding box center [36, 57] width 49 height 10
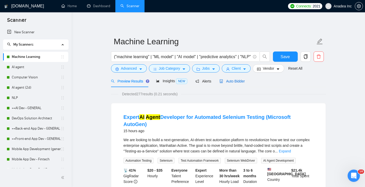
click at [240, 80] on span "Auto Bidder" at bounding box center [231, 81] width 25 height 4
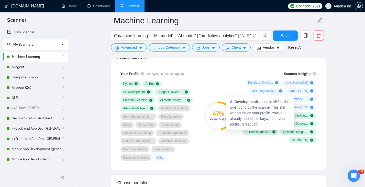
scroll to position [344, 0]
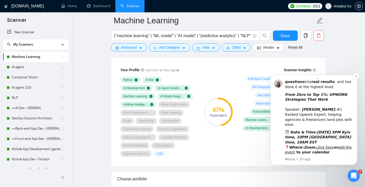
scroll to position [346, 0]
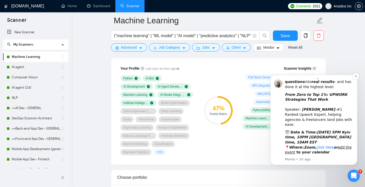
click at [324, 145] on link "click here" at bounding box center [324, 147] width 17 height 4
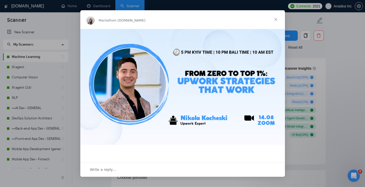
scroll to position [93, 0]
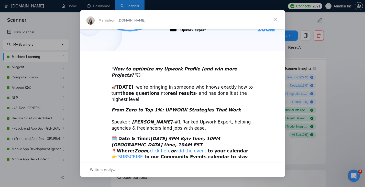
click at [154, 148] on link "click here" at bounding box center [160, 150] width 21 height 5
click at [275, 18] on span "Close" at bounding box center [275, 19] width 18 height 18
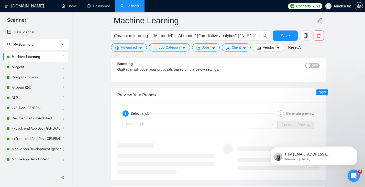
scroll to position [945, 0]
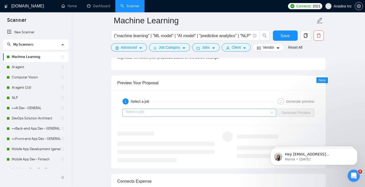
click at [246, 111] on input "search" at bounding box center [197, 113] width 144 height 8
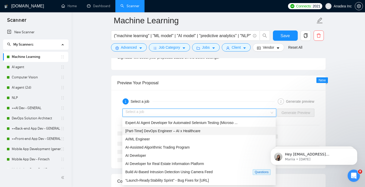
click at [191, 132] on span "[Part-Time] DevOps Engineer – AI x Healthcare" at bounding box center [162, 131] width 75 height 4
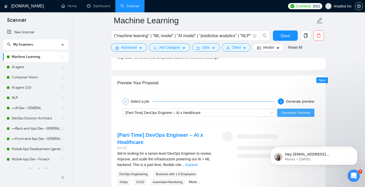
click at [294, 115] on button "Generate Preview" at bounding box center [295, 112] width 37 height 8
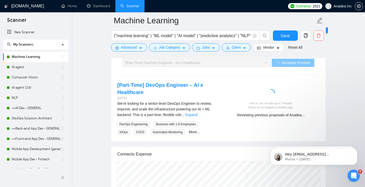
scroll to position [995, 0]
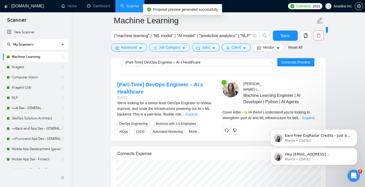
click at [311, 117] on div "Hey ity@anadeainc.com, Looks like your Upwork agency Anadea ran out of connects…" at bounding box center [313, 133] width 94 height 64
click at [311, 118] on div "Hey ity@anadeainc.com, Looks like your Upwork agency Anadea ran out of connects…" at bounding box center [313, 133] width 94 height 64
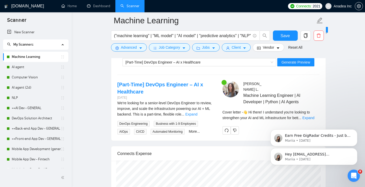
click at [310, 115] on div "Hey ity@anadeainc.com, Looks like your Upwork agency Anadea ran out of connects…" at bounding box center [313, 133] width 94 height 64
click at [309, 117] on div "Hey ity@anadeainc.com, Looks like your Upwork agency Anadea ran out of connects…" at bounding box center [313, 133] width 94 height 64
click at [354, 132] on icon "Dismiss notification" at bounding box center [355, 130] width 3 height 3
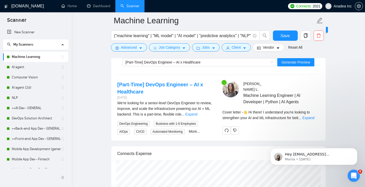
click at [311, 118] on div "Hey ity@anadeainc.com, Looks like your Upwork agency Anadea ran out of connects…" at bounding box center [313, 133] width 94 height 64
click at [355, 151] on button "Dismiss notification" at bounding box center [355, 149] width 7 height 7
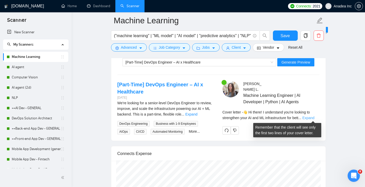
click at [312, 115] on link "Expand" at bounding box center [308, 117] width 12 height 4
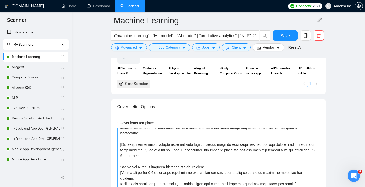
scroll to position [17, 0]
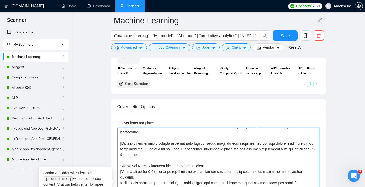
drag, startPoint x: 120, startPoint y: 155, endPoint x: 126, endPoint y: 154, distance: 5.7
click at [126, 154] on textarea "Cover letter template:" at bounding box center [218, 184] width 202 height 115
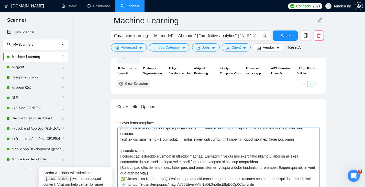
scroll to position [36, 0]
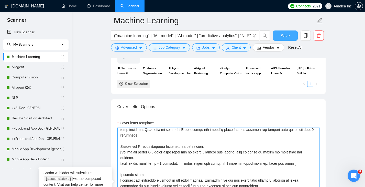
type textarea "[Write a personal greeting with emoji using the client's name or company name (…"
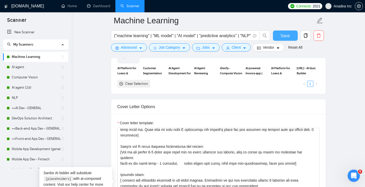
click at [287, 34] on span "Save" at bounding box center [284, 35] width 9 height 6
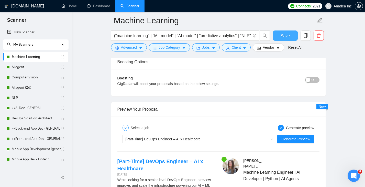
scroll to position [917, 0]
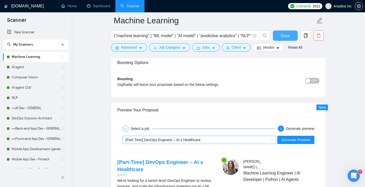
click at [213, 139] on div "[Part-Time] DevOps Engineer – AI x Healthcare" at bounding box center [196, 140] width 143 height 8
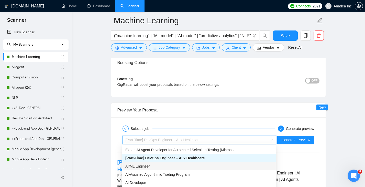
click at [188, 165] on div "AI/ML Engineer" at bounding box center [198, 166] width 147 height 6
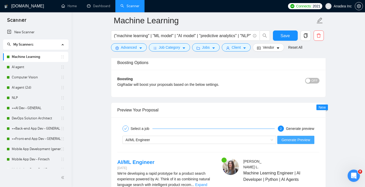
click at [304, 141] on span "Generate Preview" at bounding box center [295, 140] width 29 height 6
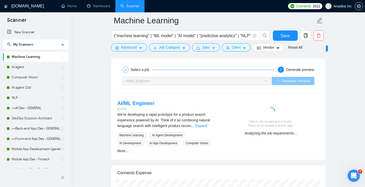
scroll to position [954, 0]
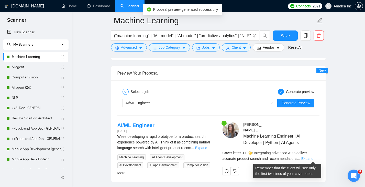
click at [310, 156] on link "Expand" at bounding box center [307, 158] width 12 height 4
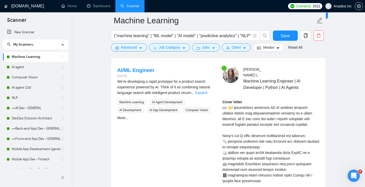
scroll to position [873, 0]
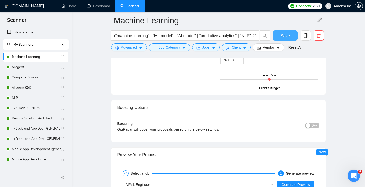
click at [281, 33] on span "Save" at bounding box center [284, 35] width 9 height 6
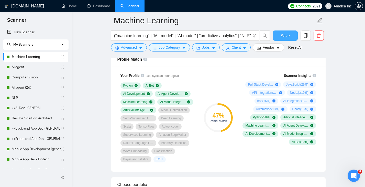
scroll to position [336, 0]
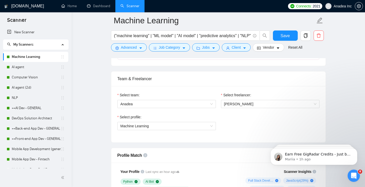
scroll to position [212, 0]
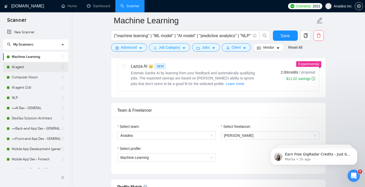
click at [31, 67] on link "AI agent" at bounding box center [36, 67] width 49 height 10
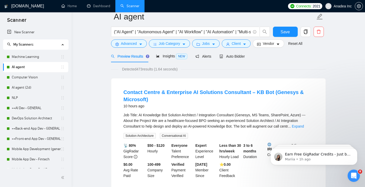
scroll to position [14, 0]
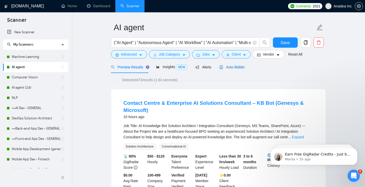
click at [238, 66] on span "Auto Bidder" at bounding box center [231, 67] width 25 height 4
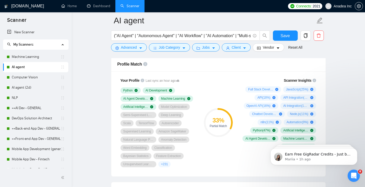
scroll to position [338, 0]
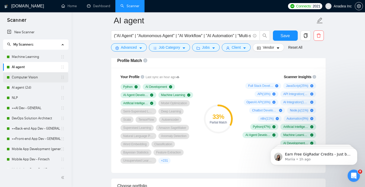
click at [43, 77] on link "Computer Vision" at bounding box center [36, 77] width 49 height 10
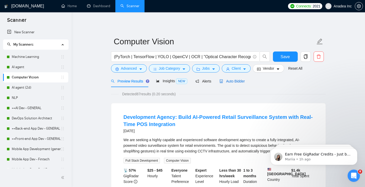
click at [238, 82] on span "Auto Bidder" at bounding box center [231, 81] width 25 height 4
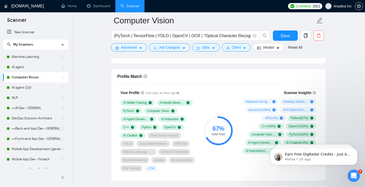
scroll to position [327, 0]
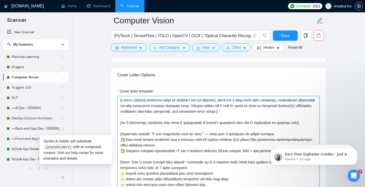
click at [257, 104] on textarea "Cover letter template:" at bounding box center [218, 153] width 202 height 115
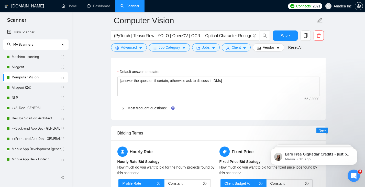
scroll to position [758, 0]
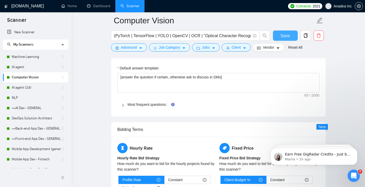
type textarea "[Lorem i dolorsit ametcons adipi eli seddoe't inci (ut laboree), dol 7 ma 5 ali…"
click at [286, 34] on span "Save" at bounding box center [284, 35] width 9 height 6
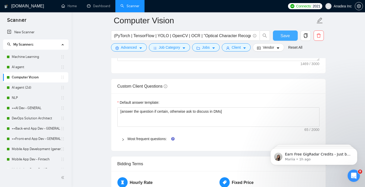
scroll to position [718, 0]
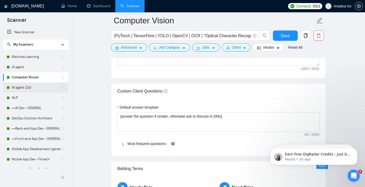
click at [26, 89] on link "AI agent (2d)" at bounding box center [36, 87] width 49 height 10
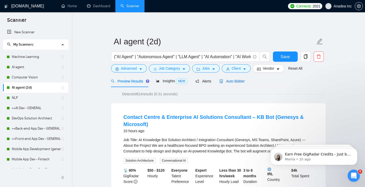
click at [238, 80] on span "Auto Bidder" at bounding box center [231, 81] width 25 height 4
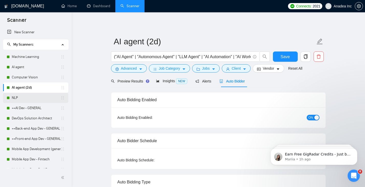
click at [25, 97] on link "NLP" at bounding box center [36, 97] width 49 height 10
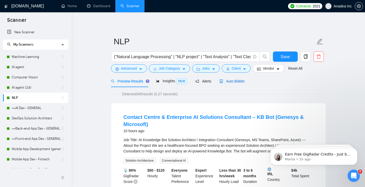
click at [238, 80] on span "Auto Bidder" at bounding box center [231, 81] width 25 height 4
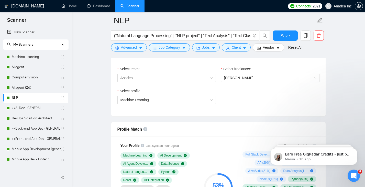
scroll to position [252, 0]
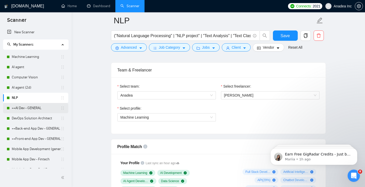
click at [22, 109] on link "++AI Dev - GENERAL" at bounding box center [36, 108] width 49 height 10
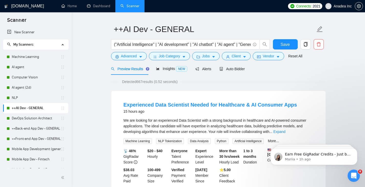
scroll to position [11, 0]
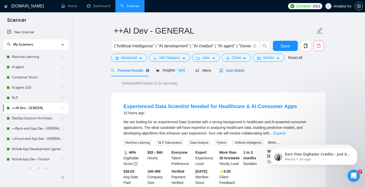
click at [239, 71] on span "Auto Bidder" at bounding box center [231, 70] width 25 height 4
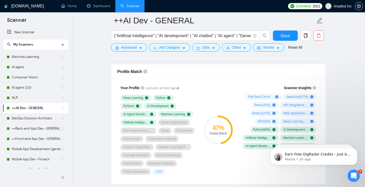
scroll to position [330, 0]
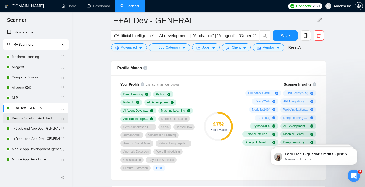
click at [26, 118] on link "DevOps Solution Architect" at bounding box center [36, 118] width 49 height 10
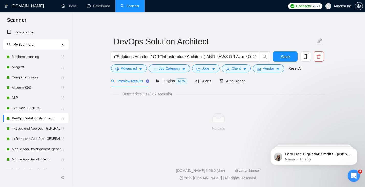
click at [127, 81] on span "Preview Results" at bounding box center [129, 81] width 37 height 4
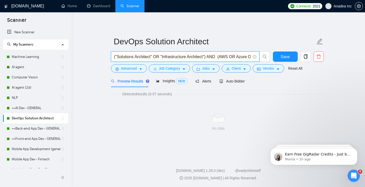
click at [245, 56] on input "("Solutions Architect" OR "Infrastructure Architect") AND (AWS OR Azure OR GCP)…" at bounding box center [182, 56] width 136 height 6
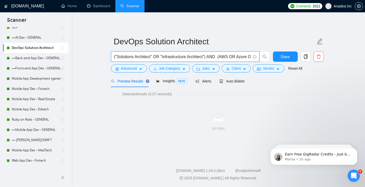
scroll to position [87, 0]
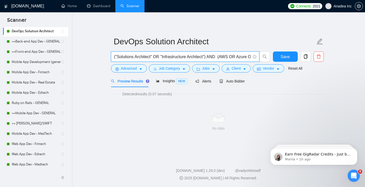
click at [154, 58] on input "("Solutions Architect" OR "Infrastructure Architect") AND (AWS OR Azure OR GCP)…" at bounding box center [182, 56] width 136 height 6
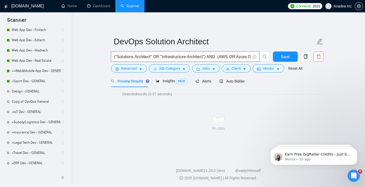
scroll to position [193, 0]
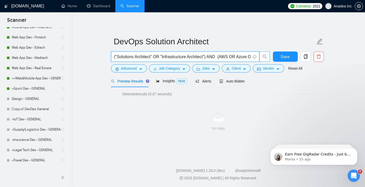
click at [262, 56] on icon "search" at bounding box center [264, 56] width 5 height 5
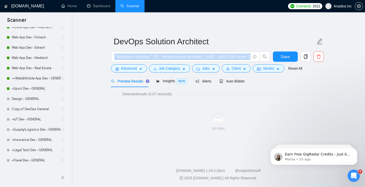
drag, startPoint x: 113, startPoint y: 57, endPoint x: 209, endPoint y: 73, distance: 96.9
click at [209, 73] on form "DevOps Solution Architect ("Solutions Architect" OR "Infrastructure Architect")…" at bounding box center [218, 54] width 215 height 42
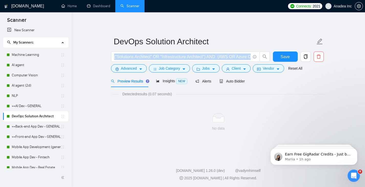
scroll to position [0, 0]
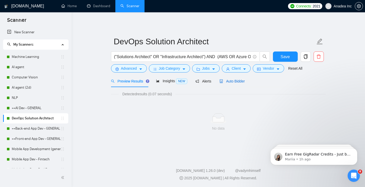
click at [237, 80] on span "Auto Bidder" at bounding box center [231, 81] width 25 height 4
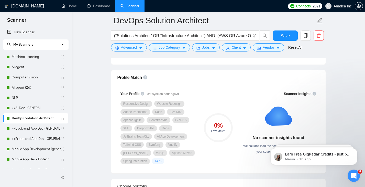
scroll to position [215, 0]
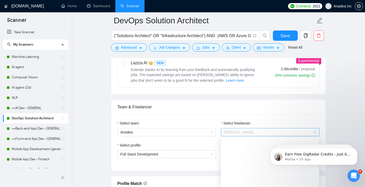
click at [271, 132] on span "[PERSON_NAME]" at bounding box center [270, 132] width 92 height 8
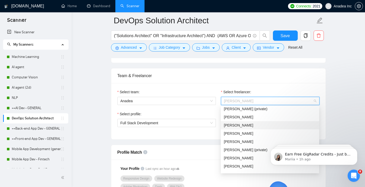
scroll to position [248, 0]
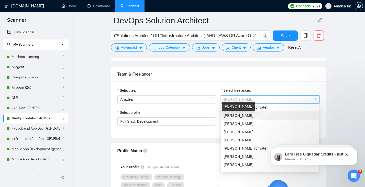
click at [243, 114] on span "[PERSON_NAME]" at bounding box center [238, 115] width 29 height 4
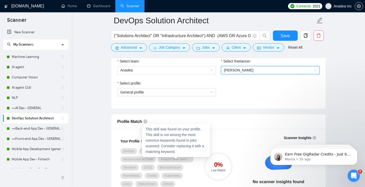
scroll to position [278, 0]
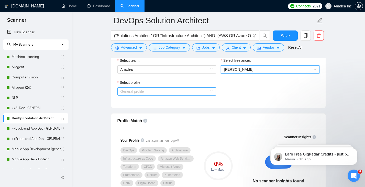
click at [190, 93] on span "General profile" at bounding box center [166, 91] width 92 height 8
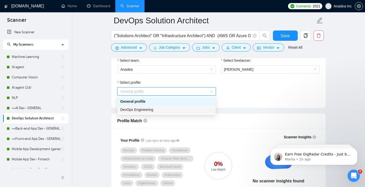
click at [160, 111] on div "DevOps Engineering" at bounding box center [166, 110] width 92 height 6
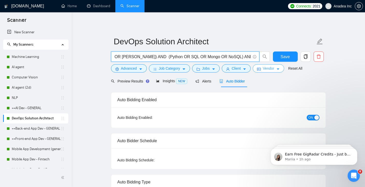
scroll to position [0, 646]
drag, startPoint x: 114, startPoint y: 56, endPoint x: 269, endPoint y: 65, distance: 154.8
click at [269, 65] on form "DevOps Solution Architect ("Solutions Architect" OR "Infrastructure Architect")…" at bounding box center [218, 54] width 215 height 42
type input "("
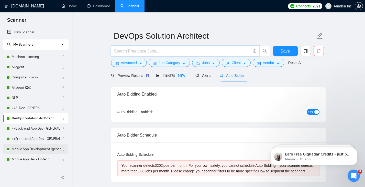
scroll to position [19, 0]
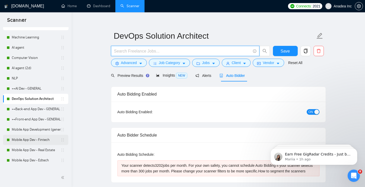
click at [32, 141] on link "Mobile App Dev - Fintech" at bounding box center [36, 139] width 49 height 10
click at [193, 51] on input "text" at bounding box center [182, 51] width 136 height 6
type input ""DevOps""
click at [290, 49] on button "Save" at bounding box center [285, 51] width 25 height 10
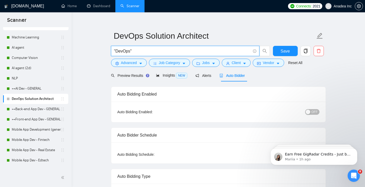
click at [114, 50] on input ""DevOps"" at bounding box center [182, 51] width 136 height 6
click at [144, 49] on input "("DevOps"" at bounding box center [182, 51] width 136 height 6
type input "("DevOps")"
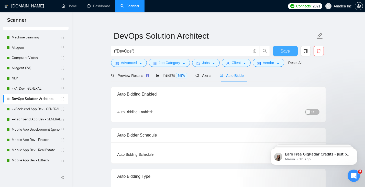
click at [288, 51] on span "Save" at bounding box center [284, 51] width 9 height 6
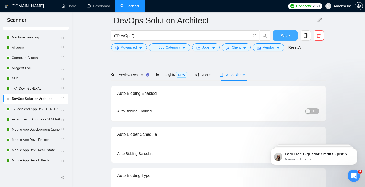
scroll to position [0, 0]
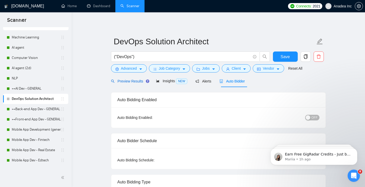
click at [128, 80] on span "Preview Results" at bounding box center [129, 81] width 37 height 4
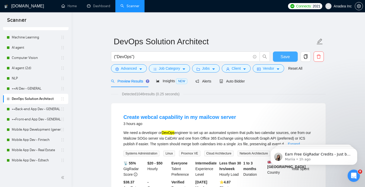
click at [288, 52] on button "Save" at bounding box center [285, 56] width 25 height 10
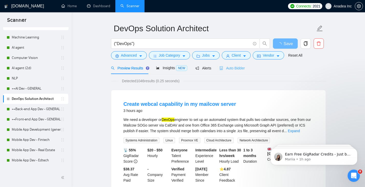
click at [239, 64] on div "Auto Bidder" at bounding box center [231, 68] width 25 height 12
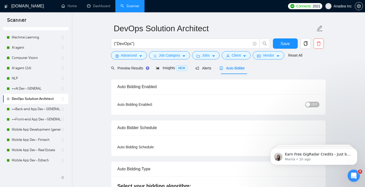
click at [314, 105] on span "OFF" at bounding box center [314, 104] width 6 height 6
click at [282, 43] on span "Save" at bounding box center [284, 43] width 9 height 6
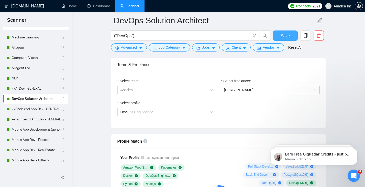
scroll to position [258, 0]
click at [198, 113] on span "DevOps Engineering" at bounding box center [166, 112] width 92 height 8
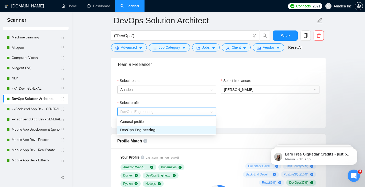
click at [196, 128] on div "DevOps Engineering" at bounding box center [166, 130] width 92 height 6
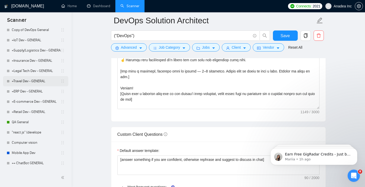
scroll to position [653, 0]
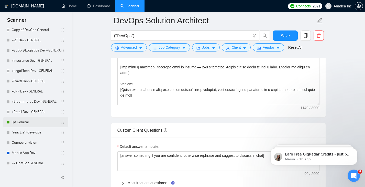
click at [31, 123] on link "QA General" at bounding box center [36, 122] width 49 height 10
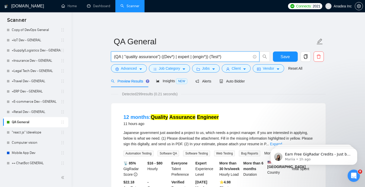
drag, startPoint x: 226, startPoint y: 57, endPoint x: 100, endPoint y: 56, distance: 125.7
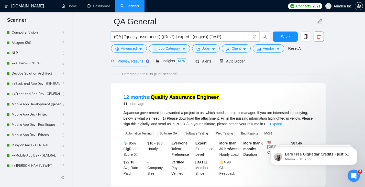
scroll to position [38, 0]
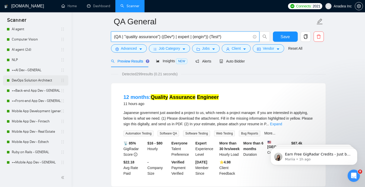
click at [33, 80] on link "DevOps Solution Architect" at bounding box center [36, 80] width 49 height 10
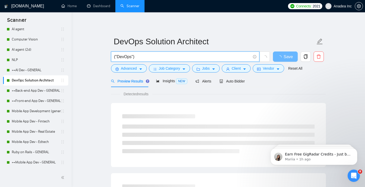
drag, startPoint x: 137, startPoint y: 56, endPoint x: 109, endPoint y: 56, distance: 28.9
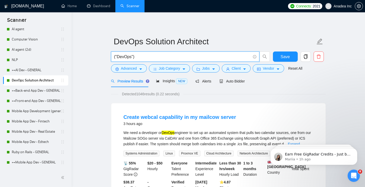
paste input "QA | "quality assurance") ((Dev*) | expert | (engin*)) (Test*"
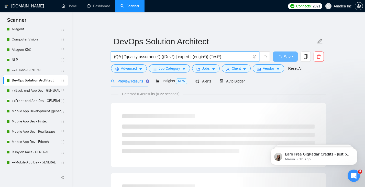
drag, startPoint x: 121, startPoint y: 56, endPoint x: 116, endPoint y: 55, distance: 5.1
click at [116, 55] on input "(QA | "quality assurance") ((Dev*) | expert | (engin*)) (Test*)" at bounding box center [182, 56] width 136 height 6
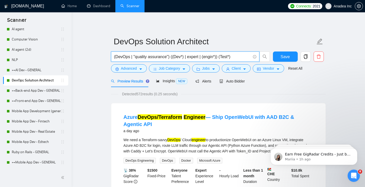
drag, startPoint x: 135, startPoint y: 56, endPoint x: 168, endPoint y: 58, distance: 33.5
click at [168, 58] on input "(DevOps | "quality assurance") ((Dev*) | expert | (engin*)) (Test*)" at bounding box center [182, 56] width 136 height 6
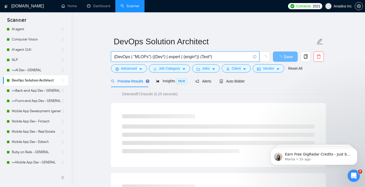
click at [146, 56] on input "(DevOps | "MLOPs") ((Dev*) | expert | (engin*)) (Test*)" at bounding box center [182, 56] width 136 height 6
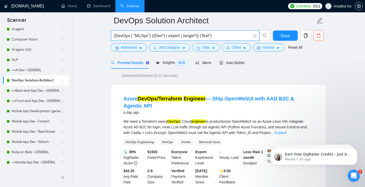
scroll to position [29, 0]
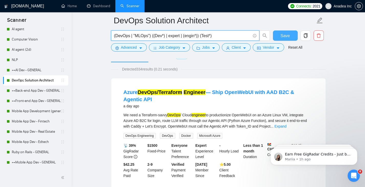
click at [288, 34] on span "Save" at bounding box center [284, 35] width 9 height 6
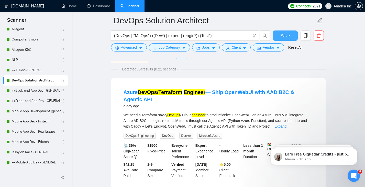
click at [290, 34] on button "Save" at bounding box center [285, 35] width 25 height 10
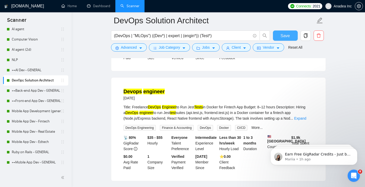
scroll to position [516, 0]
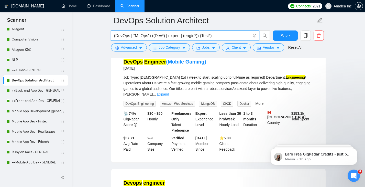
drag, startPoint x: 216, startPoint y: 36, endPoint x: 202, endPoint y: 34, distance: 13.9
click at [202, 34] on input "(DevOps | "MLOps") ((Dev*) | expert | (engin*)) (Test*)" at bounding box center [182, 35] width 136 height 6
type input "(DevOps | "MLOps") ((Dev*) | expert | (engin*))"
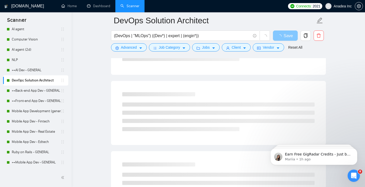
click at [283, 33] on span "Save" at bounding box center [287, 35] width 9 height 6
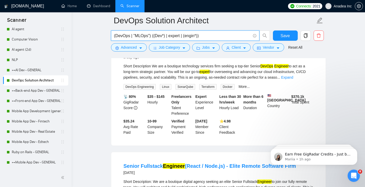
click at [163, 36] on input "(DevOps | "MLOps") ((Dev*) | expert | (engin*))" at bounding box center [182, 35] width 136 height 6
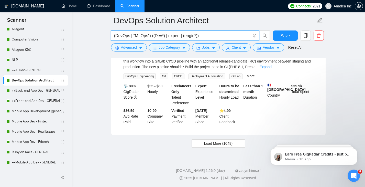
scroll to position [1012, 0]
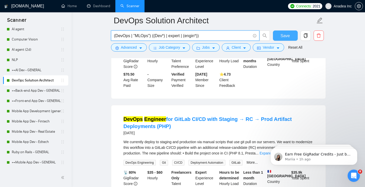
click at [285, 33] on span "Save" at bounding box center [284, 35] width 9 height 6
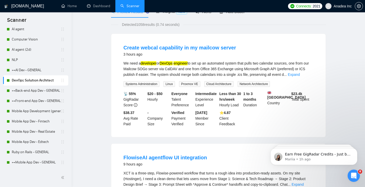
scroll to position [0, 0]
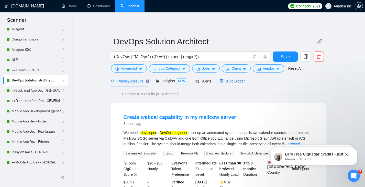
click at [232, 83] on div "Auto Bidder" at bounding box center [231, 81] width 25 height 6
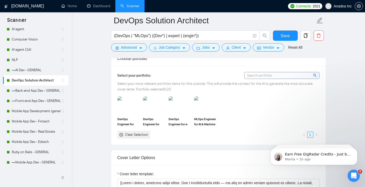
scroll to position [407, 0]
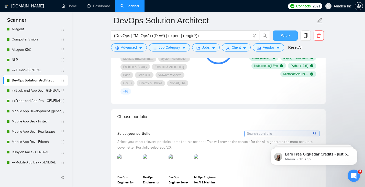
click at [282, 34] on span "Save" at bounding box center [284, 35] width 9 height 6
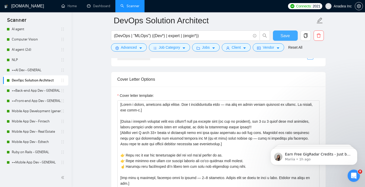
scroll to position [549, 0]
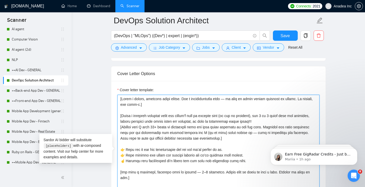
drag, startPoint x: 158, startPoint y: 126, endPoint x: 155, endPoint y: 125, distance: 3.4
click at [155, 125] on textarea "Cover letter template:" at bounding box center [218, 152] width 202 height 115
type textarea "[Write a casual, friendly cover letter. Use a conversational tone — no need to …"
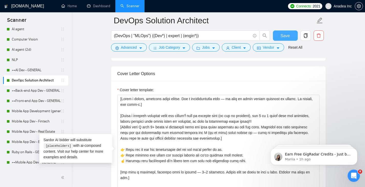
click at [283, 35] on span "Save" at bounding box center [284, 35] width 9 height 6
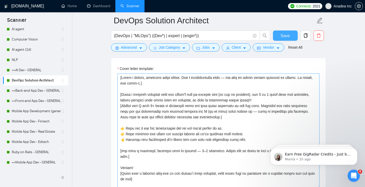
scroll to position [567, 0]
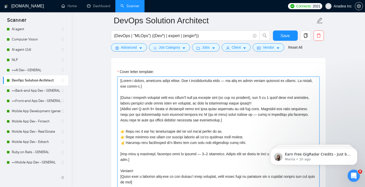
click at [260, 127] on textarea "Cover letter template:" at bounding box center [218, 133] width 202 height 115
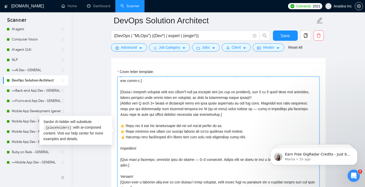
paste textarea "https://anadea.info/projects"
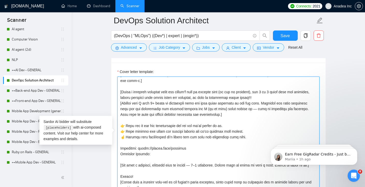
paste textarea "https://clutch.co/profile/anadea"
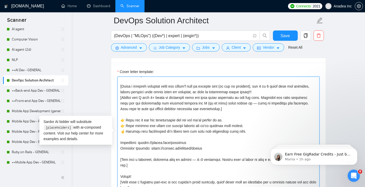
click at [212, 145] on textarea "Cover letter template:" at bounding box center [218, 133] width 202 height 115
click at [223, 161] on textarea "Cover letter template:" at bounding box center [218, 133] width 202 height 115
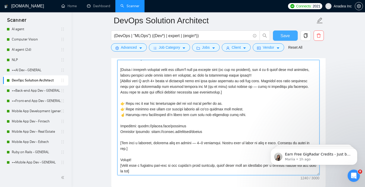
scroll to position [584, 0]
type textarea "[Write a casual, friendly cover letter. Use a conversational tone — no need to …"
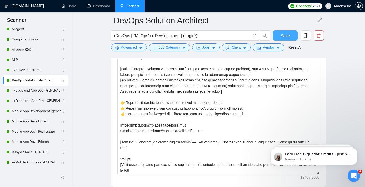
click at [286, 36] on span "Save" at bounding box center [284, 35] width 9 height 6
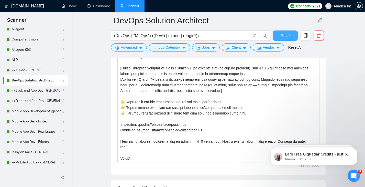
scroll to position [583, 0]
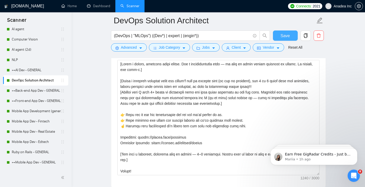
click at [288, 34] on span "Save" at bounding box center [284, 35] width 9 height 6
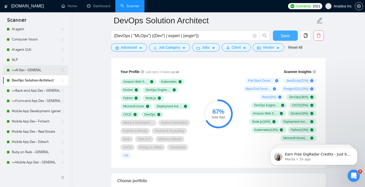
scroll to position [19, 0]
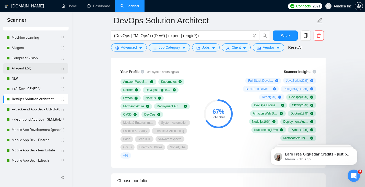
click at [35, 67] on link "AI agent (2d)" at bounding box center [36, 68] width 49 height 10
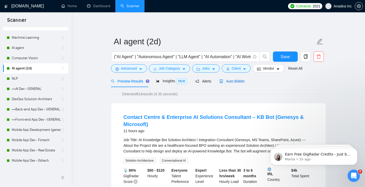
click at [231, 82] on span "Auto Bidder" at bounding box center [231, 81] width 25 height 4
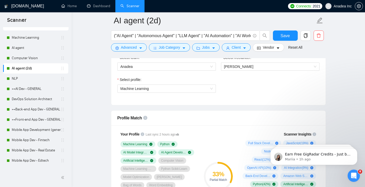
scroll to position [225, 0]
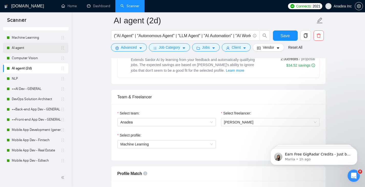
click at [38, 49] on link "AI agent" at bounding box center [36, 48] width 49 height 10
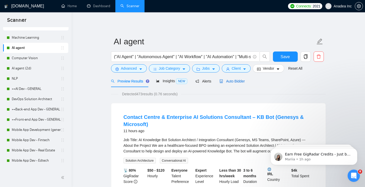
click at [239, 78] on div "Auto Bidder" at bounding box center [231, 81] width 25 height 6
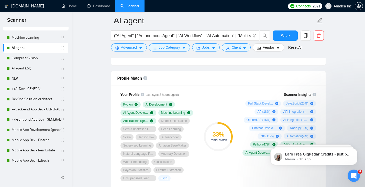
scroll to position [332, 0]
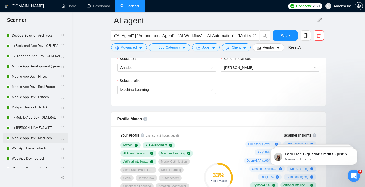
scroll to position [90, 0]
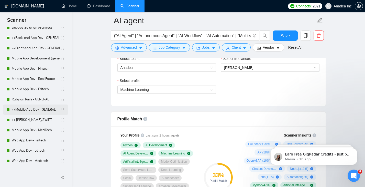
click at [30, 109] on link "++Mobile App Dev - GENERAL" at bounding box center [36, 109] width 49 height 10
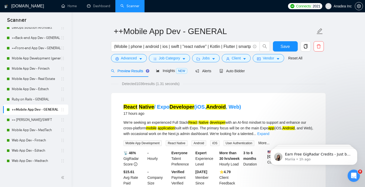
scroll to position [10, 0]
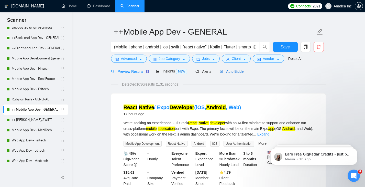
click at [237, 69] on span "Auto Bidder" at bounding box center [231, 71] width 25 height 4
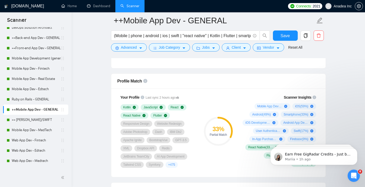
scroll to position [255, 0]
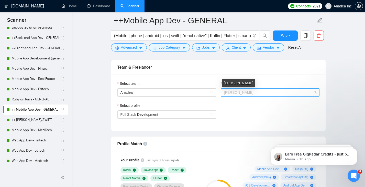
click at [253, 92] on span "[PERSON_NAME]" at bounding box center [238, 92] width 29 height 4
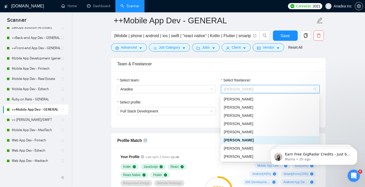
scroll to position [262, 0]
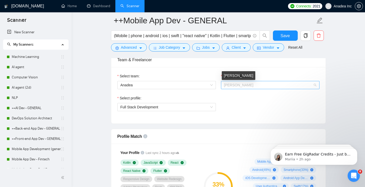
click at [249, 84] on span "[PERSON_NAME]" at bounding box center [238, 85] width 29 height 4
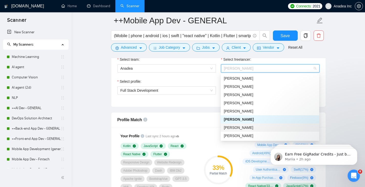
scroll to position [280, 0]
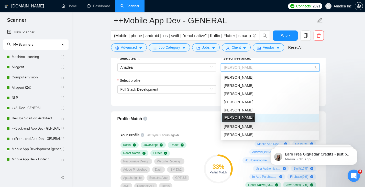
click at [251, 127] on span "[PERSON_NAME]" at bounding box center [238, 126] width 29 height 4
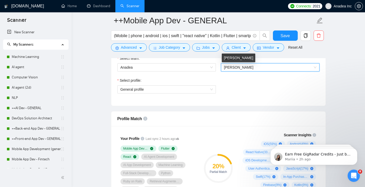
click at [253, 69] on span "[PERSON_NAME]" at bounding box center [238, 67] width 29 height 4
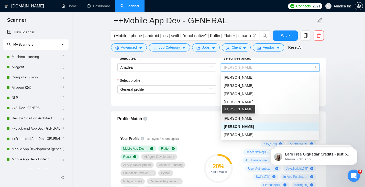
click at [249, 118] on span "[PERSON_NAME]" at bounding box center [238, 118] width 29 height 4
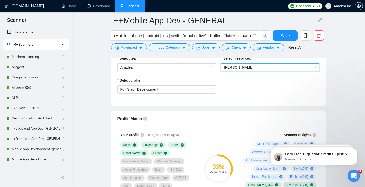
click at [265, 67] on span "[PERSON_NAME]" at bounding box center [270, 67] width 92 height 8
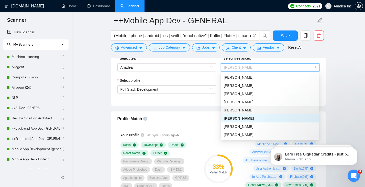
click at [251, 110] on span "[PERSON_NAME]" at bounding box center [238, 110] width 29 height 4
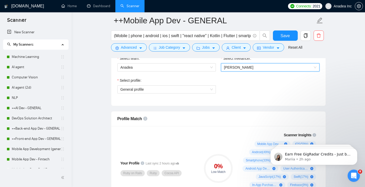
scroll to position [280, 0]
click at [253, 65] on span "[PERSON_NAME]" at bounding box center [238, 67] width 29 height 4
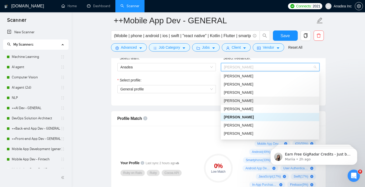
scroll to position [160, 0]
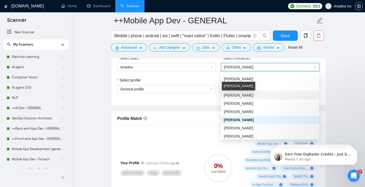
click at [245, 90] on div "[PERSON_NAME]" at bounding box center [238, 85] width 33 height 9
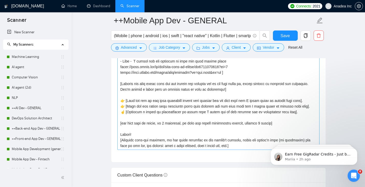
scroll to position [634, 0]
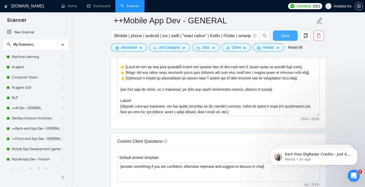
click at [280, 33] on button "Save" at bounding box center [285, 35] width 25 height 10
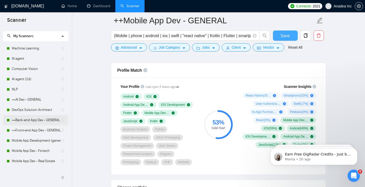
scroll to position [9, 0]
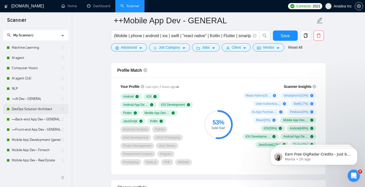
click at [35, 109] on link "DevOps Solution Architect" at bounding box center [36, 109] width 49 height 10
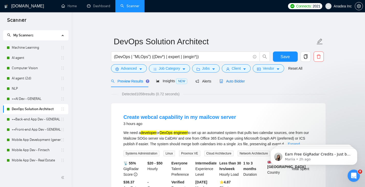
click at [232, 82] on span "Auto Bidder" at bounding box center [231, 81] width 25 height 4
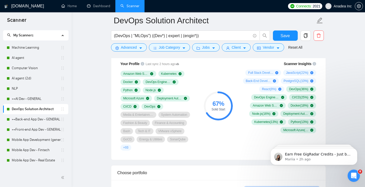
scroll to position [351, 0]
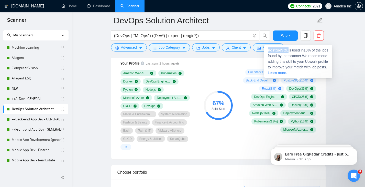
drag, startPoint x: 287, startPoint y: 49, endPoint x: 268, endPoint y: 49, distance: 19.4
click at [268, 49] on strong "PostgreSQL" at bounding box center [277, 50] width 21 height 4
copy strong "PostgreSQL"
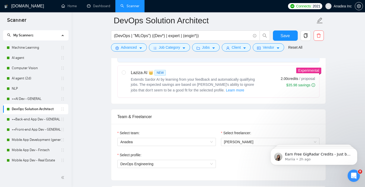
scroll to position [221, 0]
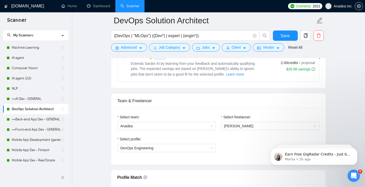
click at [206, 142] on div "Select profile:" at bounding box center [166, 140] width 98 height 8
click at [203, 150] on span "DevOps Engineering" at bounding box center [166, 148] width 92 height 8
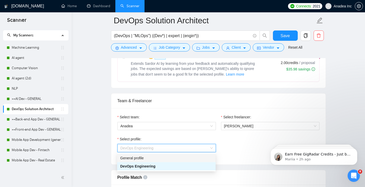
click at [179, 155] on div "General profile" at bounding box center [166, 158] width 92 height 6
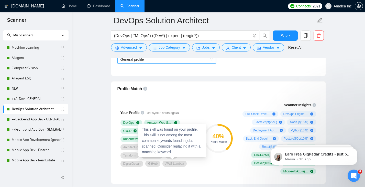
scroll to position [309, 0]
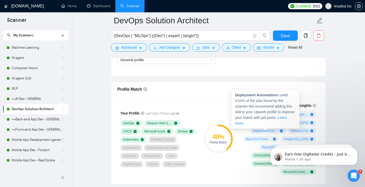
click at [279, 131] on icon "plus-circle" at bounding box center [280, 130] width 3 height 3
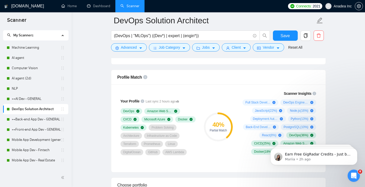
scroll to position [321, 0]
